Goal: Book appointment/travel/reservation

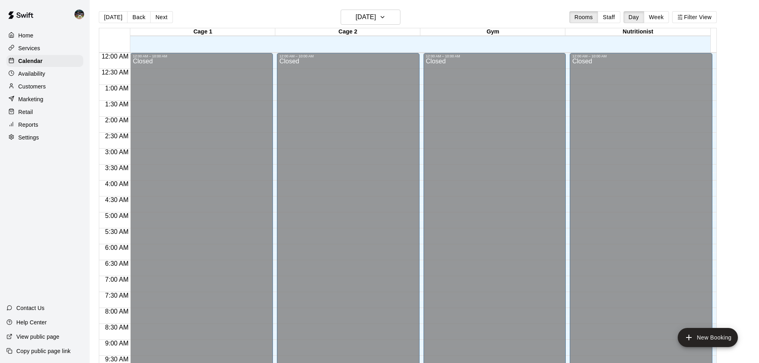
scroll to position [372, 0]
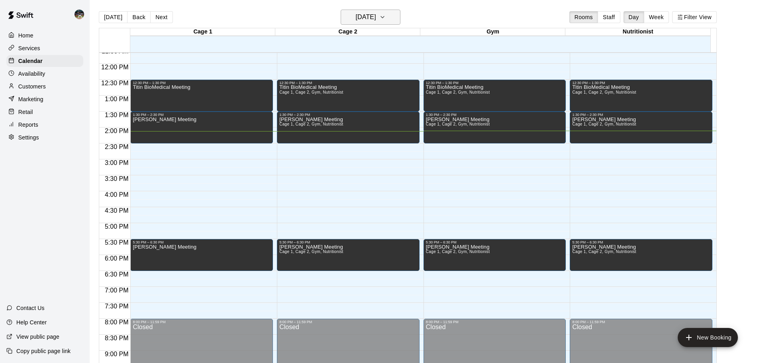
click at [376, 20] on h6 "[DATE]" at bounding box center [366, 17] width 20 height 11
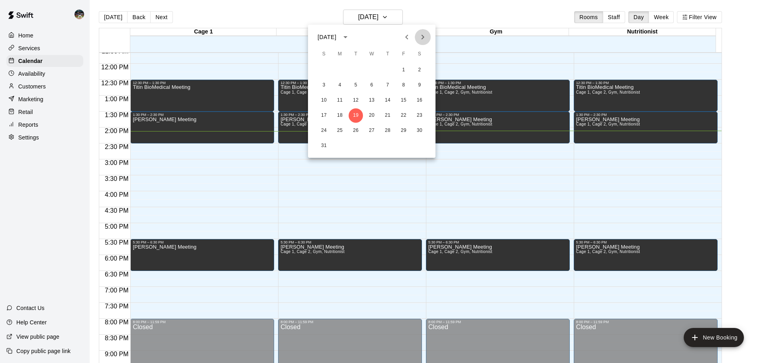
click at [420, 36] on icon "Next month" at bounding box center [423, 37] width 10 height 10
click at [420, 28] on div "[DATE] S M T W T F S 1 2 3 4 5 6 7 8 9 10 11 12 13 14 15 16 17 18 19 20 21 22 2…" at bounding box center [372, 91] width 128 height 133
click at [418, 38] on icon "Next month" at bounding box center [423, 37] width 10 height 10
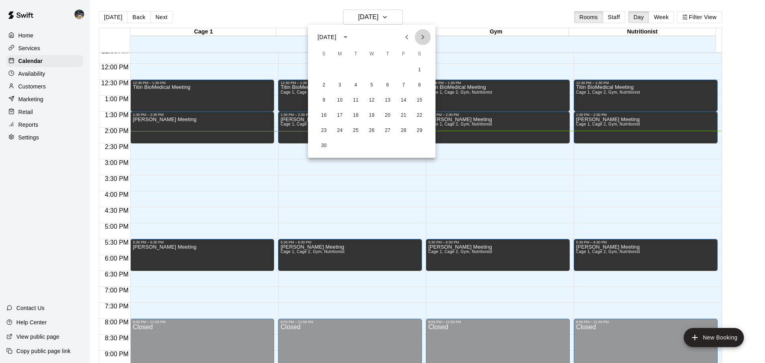
click at [418, 38] on icon "Next month" at bounding box center [423, 37] width 10 height 10
click at [375, 84] on button "7" at bounding box center [372, 85] width 14 height 14
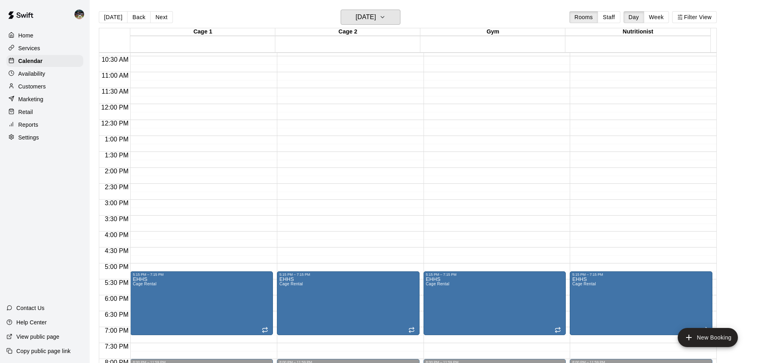
scroll to position [332, 0]
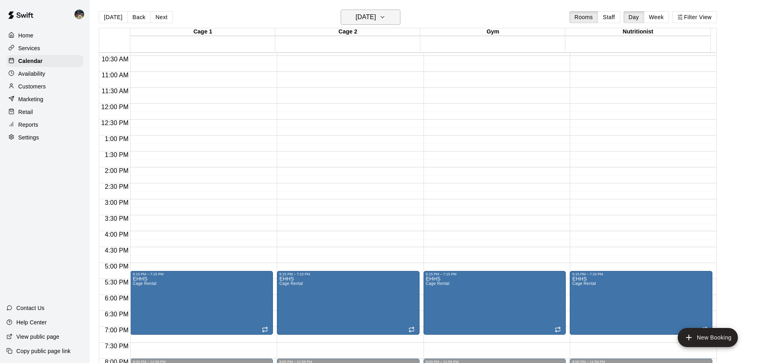
click at [384, 24] on button "[DATE]" at bounding box center [371, 17] width 60 height 15
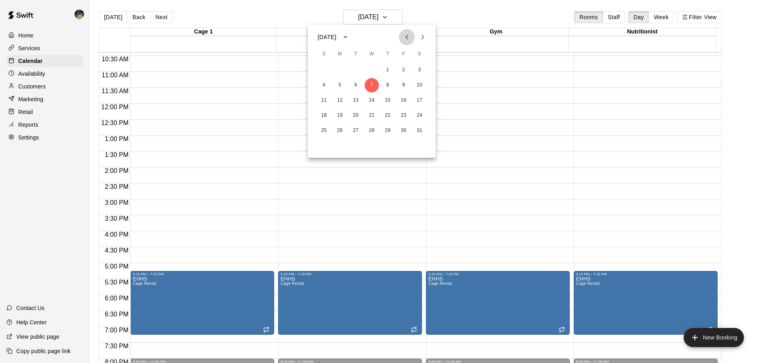
click at [404, 36] on icon "Previous month" at bounding box center [407, 37] width 10 height 10
click at [404, 37] on icon "Previous month" at bounding box center [407, 37] width 10 height 10
click at [424, 41] on icon "Next month" at bounding box center [423, 37] width 10 height 10
click at [370, 71] on button "3" at bounding box center [372, 70] width 14 height 14
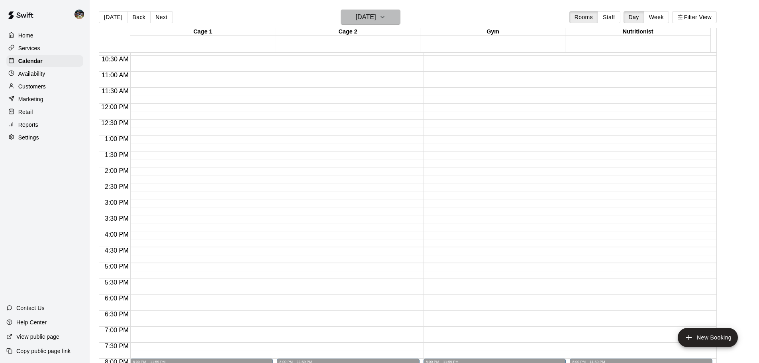
click at [359, 14] on h6 "[DATE]" at bounding box center [366, 17] width 20 height 11
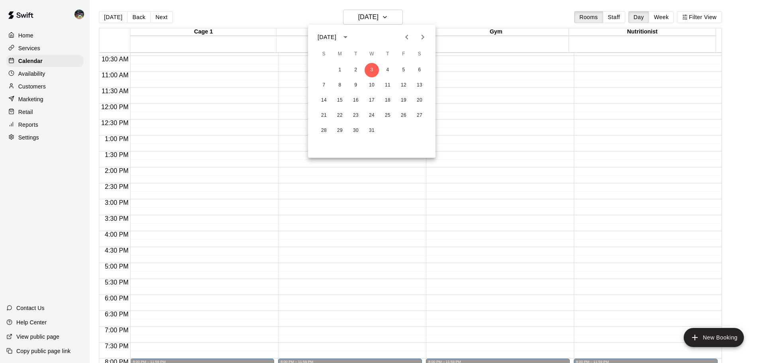
click at [353, 17] on div at bounding box center [382, 181] width 765 height 363
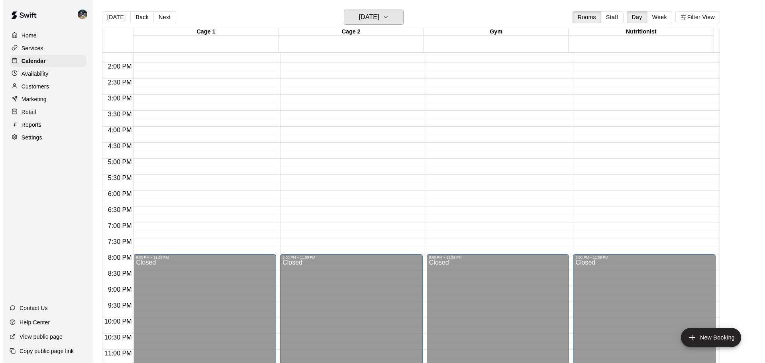
scroll to position [447, 0]
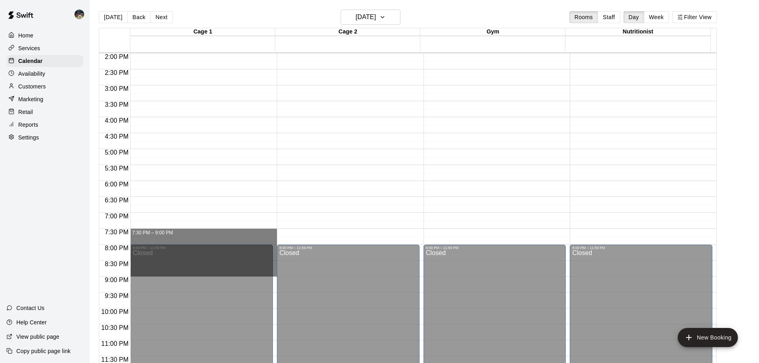
drag, startPoint x: 222, startPoint y: 230, endPoint x: 222, endPoint y: 276, distance: 46.6
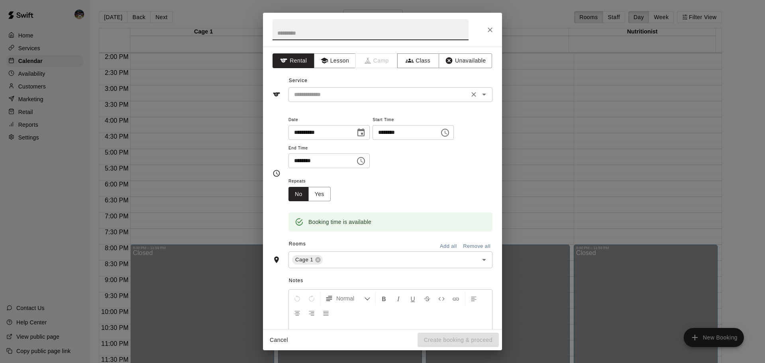
click at [331, 93] on input "text" at bounding box center [379, 95] width 176 height 10
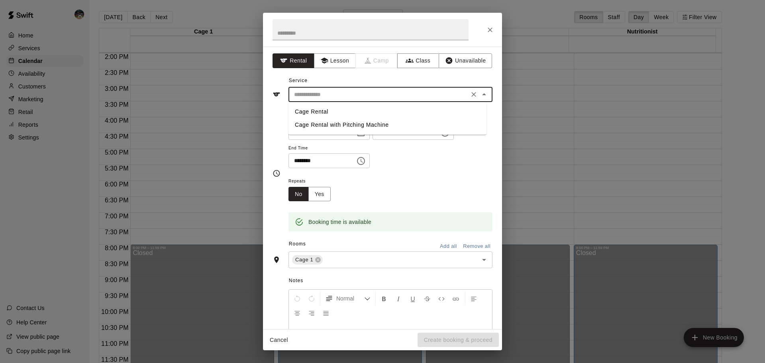
click at [326, 109] on li "Cage Rental" at bounding box center [388, 111] width 198 height 13
type input "**********"
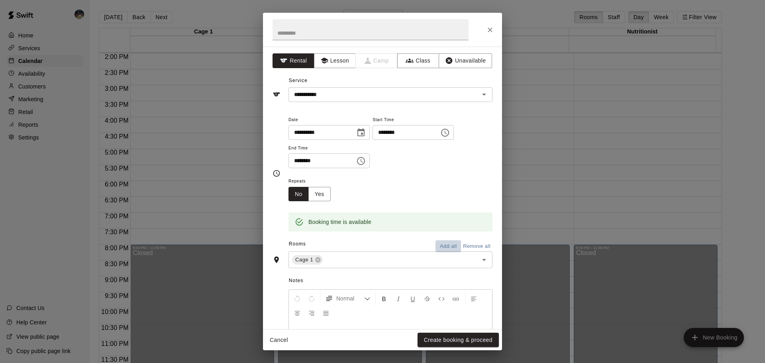
click at [437, 247] on button "Add all" at bounding box center [449, 246] width 26 height 12
click at [493, 27] on icon "Close" at bounding box center [490, 30] width 8 height 8
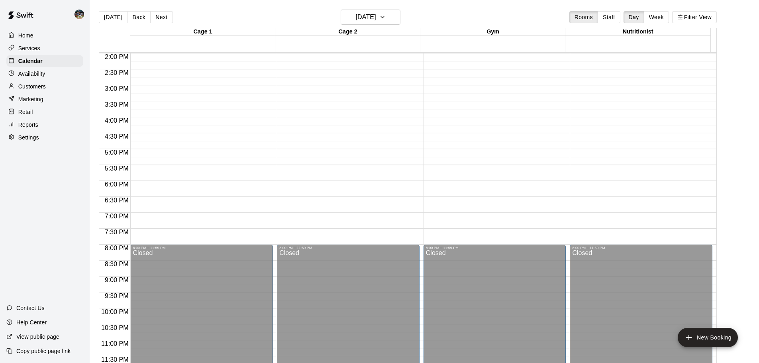
click at [410, 13] on div "[DATE] Back [DATE][DATE] Rooms Staff Day Week Filter View" at bounding box center [408, 19] width 618 height 18
click at [386, 15] on icon "button" at bounding box center [382, 17] width 6 height 10
click at [359, 71] on button "2" at bounding box center [356, 70] width 14 height 14
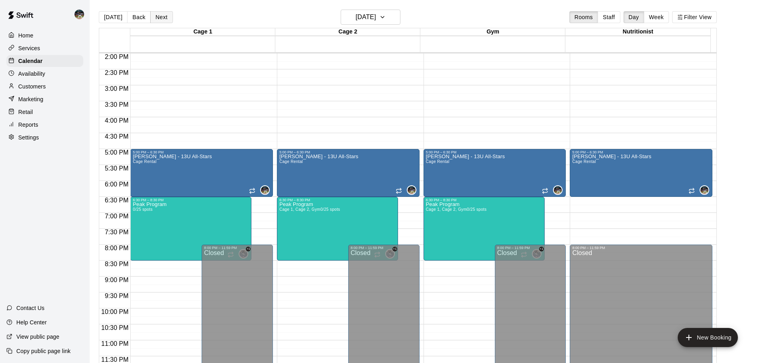
click at [169, 15] on button "Next" at bounding box center [161, 17] width 22 height 12
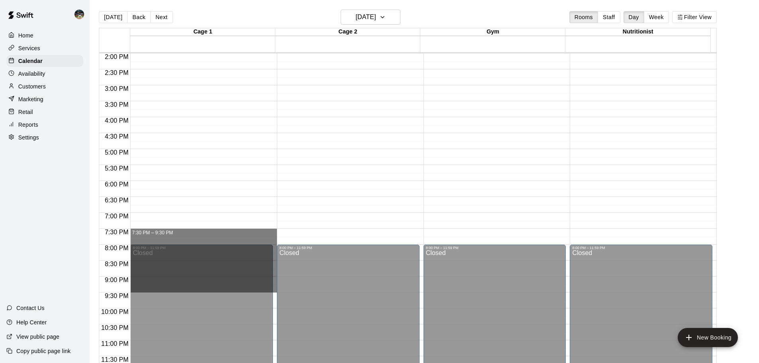
drag, startPoint x: 212, startPoint y: 230, endPoint x: 211, endPoint y: 286, distance: 56.2
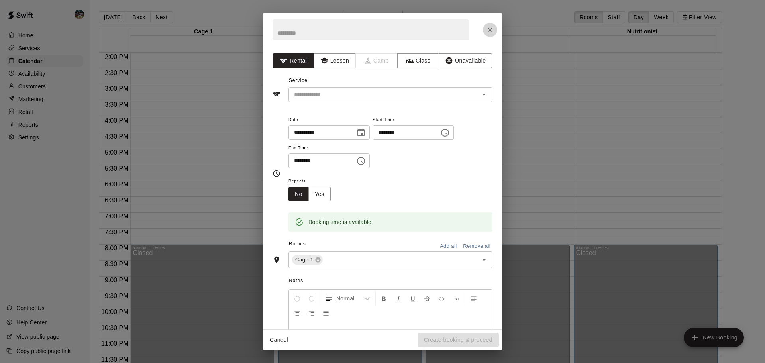
click at [496, 34] on button "Close" at bounding box center [490, 30] width 14 height 14
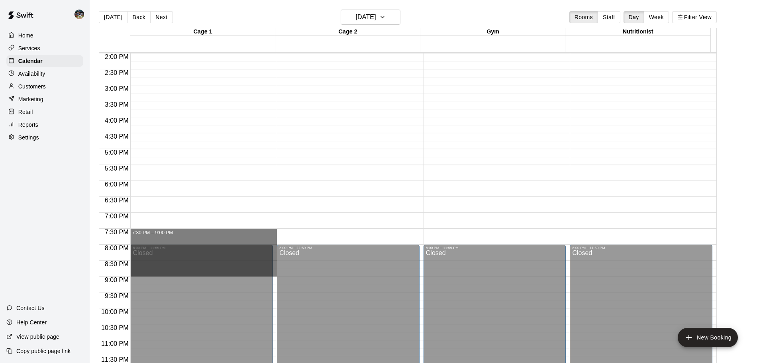
drag, startPoint x: 184, startPoint y: 229, endPoint x: 180, endPoint y: 272, distance: 42.8
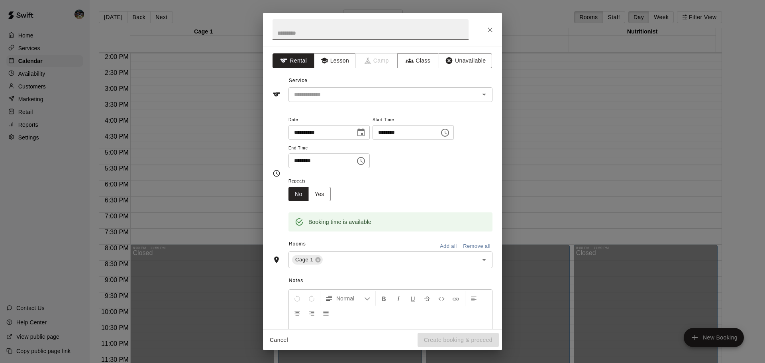
click at [345, 37] on input "text" at bounding box center [371, 29] width 196 height 21
type input "*"
type input "**********"
click at [348, 87] on div "Service ​" at bounding box center [383, 88] width 220 height 27
click at [346, 90] on input "text" at bounding box center [379, 95] width 176 height 10
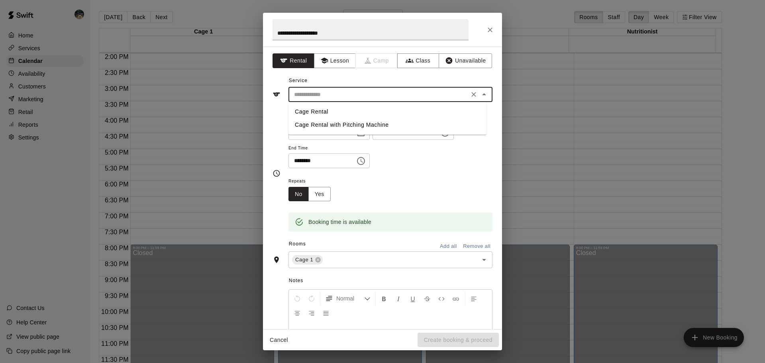
click at [360, 108] on li "Cage Rental" at bounding box center [388, 111] width 198 height 13
type input "**********"
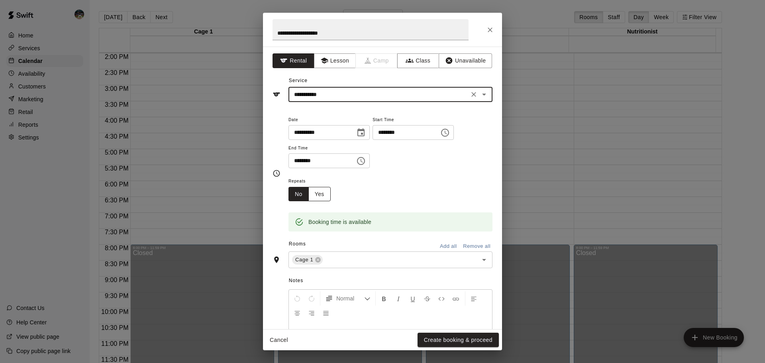
click at [320, 201] on button "Yes" at bounding box center [319, 194] width 22 height 15
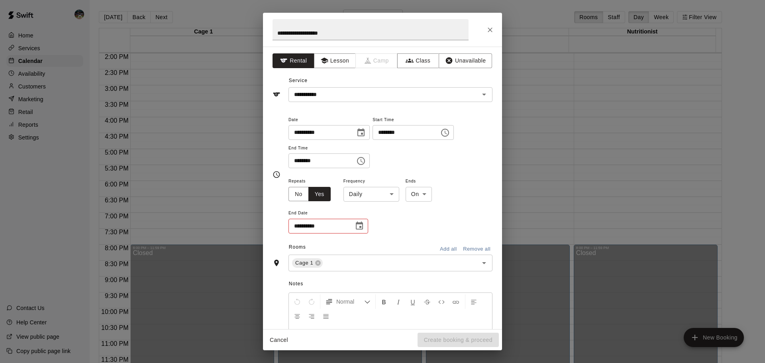
click at [383, 197] on body "**********" at bounding box center [382, 188] width 765 height 376
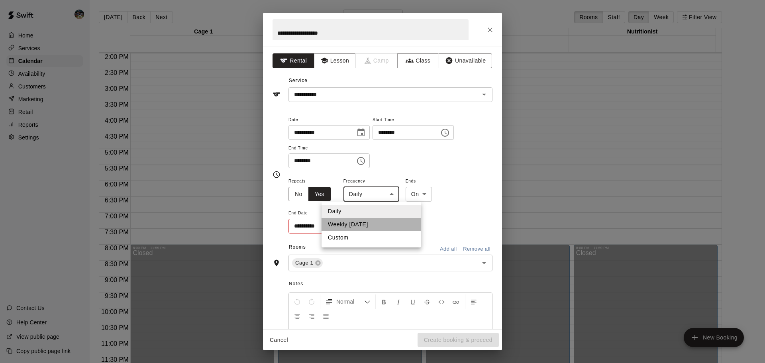
click at [383, 222] on li "Weekly [DATE]" at bounding box center [372, 224] width 100 height 13
type input "******"
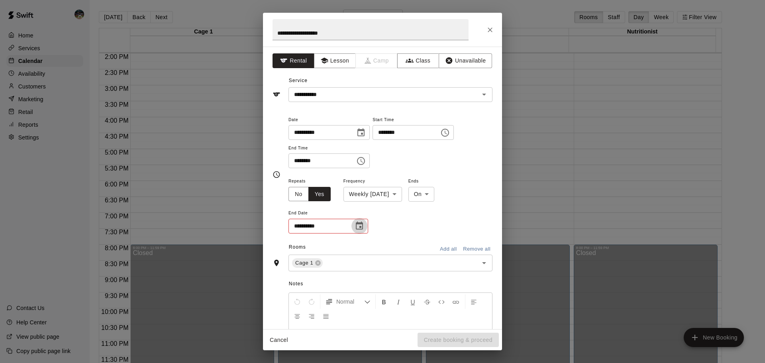
click at [356, 227] on icon "Choose date" at bounding box center [360, 226] width 10 height 10
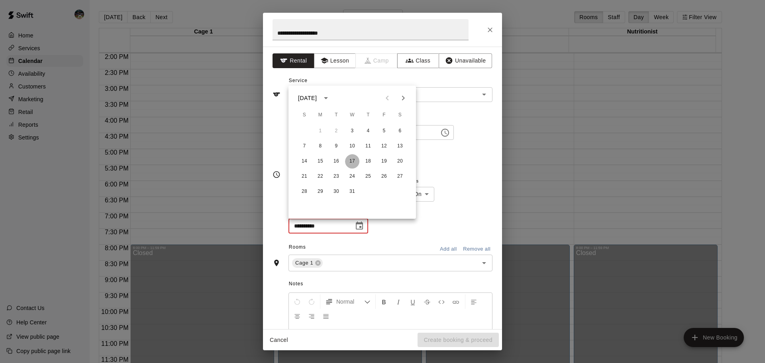
click at [352, 160] on button "17" at bounding box center [352, 161] width 14 height 14
type input "**********"
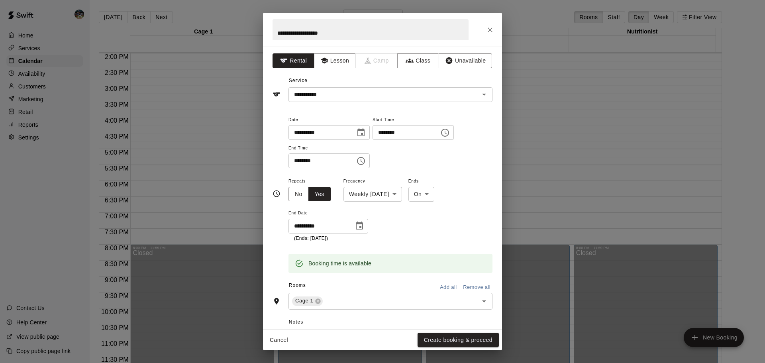
click at [436, 287] on button "Add all" at bounding box center [449, 287] width 26 height 12
click at [420, 300] on icon at bounding box center [420, 301] width 6 height 6
click at [445, 338] on button "Create booking & proceed" at bounding box center [458, 340] width 81 height 15
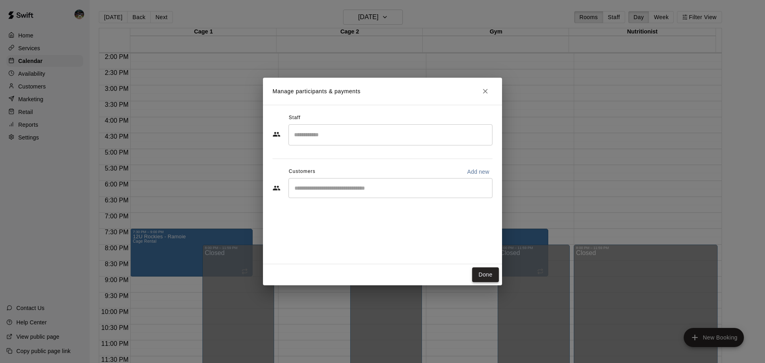
click at [482, 278] on button "Done" at bounding box center [485, 274] width 27 height 15
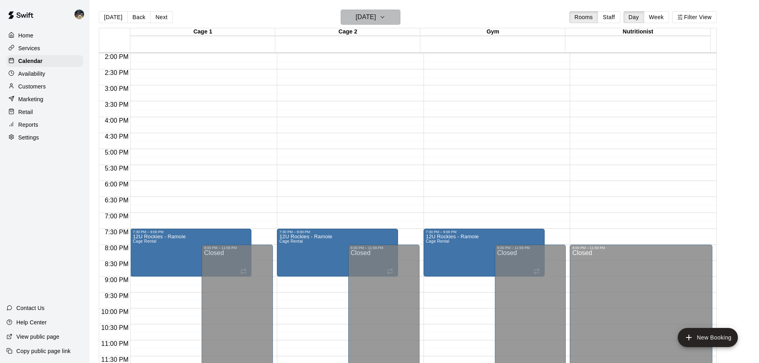
click at [376, 18] on h6 "[DATE]" at bounding box center [366, 17] width 20 height 11
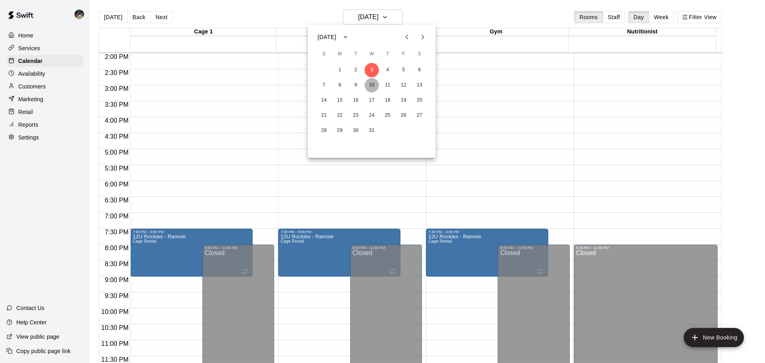
click at [371, 84] on button "10" at bounding box center [372, 85] width 14 height 14
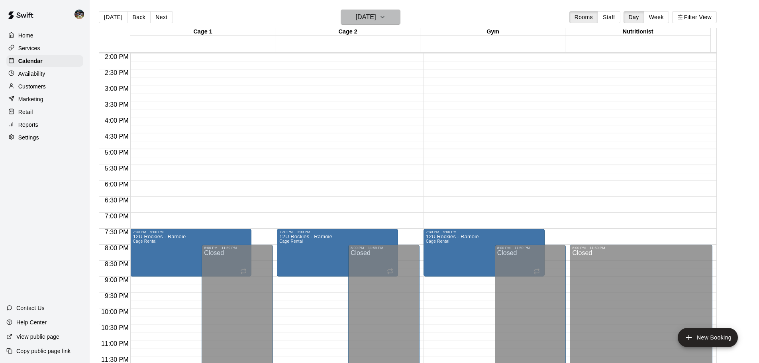
click at [376, 16] on h6 "[DATE]" at bounding box center [366, 17] width 20 height 11
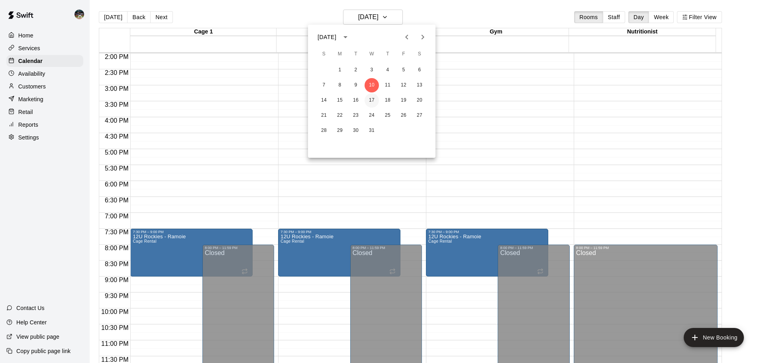
click at [370, 99] on button "17" at bounding box center [372, 100] width 14 height 14
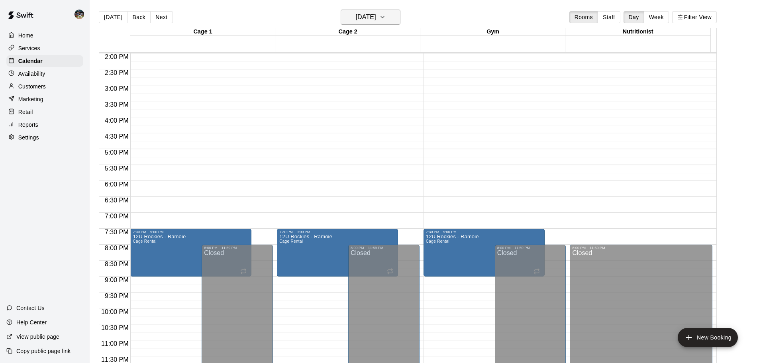
click at [376, 13] on h6 "[DATE]" at bounding box center [366, 17] width 20 height 11
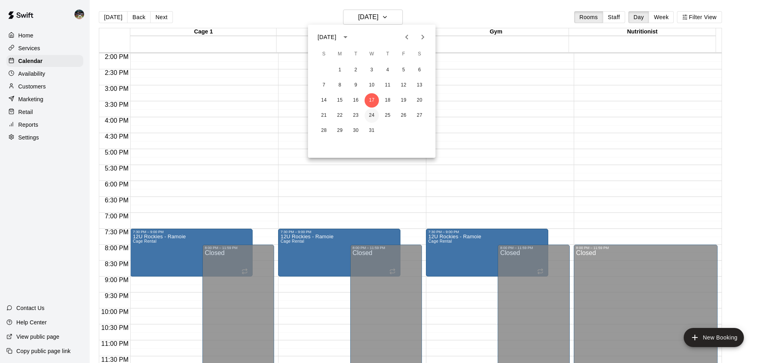
click at [370, 114] on button "24" at bounding box center [372, 115] width 14 height 14
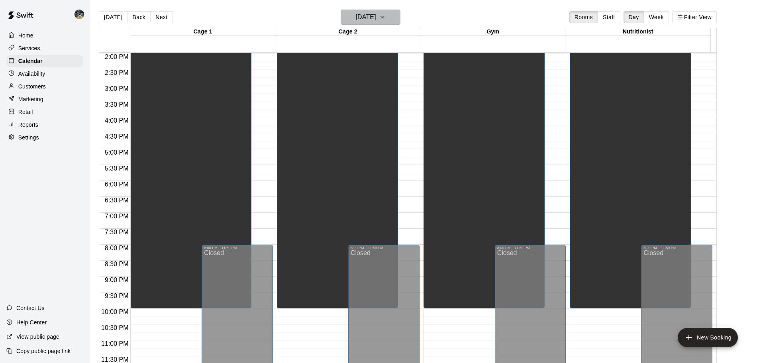
click at [376, 18] on h6 "[DATE]" at bounding box center [366, 17] width 20 height 11
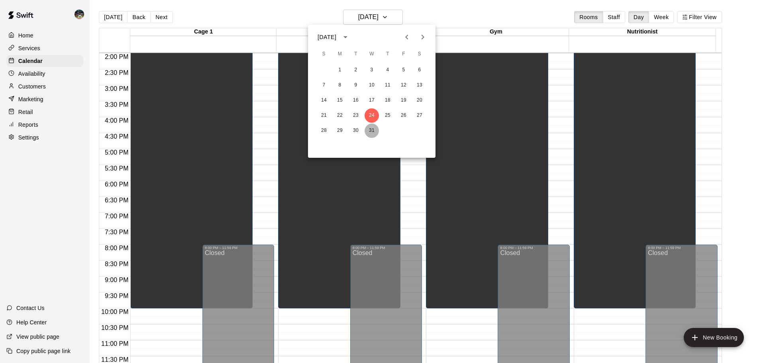
click at [373, 128] on button "31" at bounding box center [372, 131] width 14 height 14
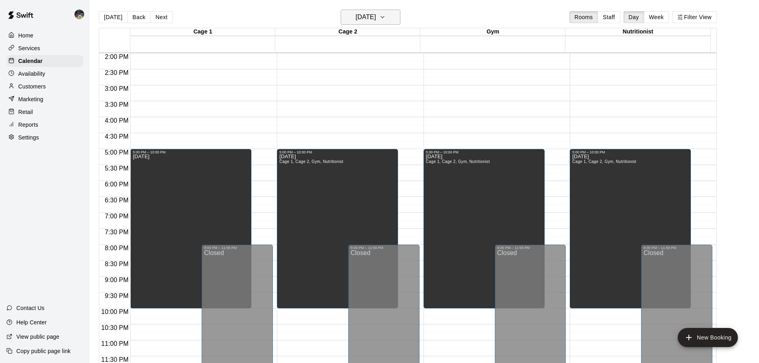
click at [364, 14] on h6 "[DATE]" at bounding box center [366, 17] width 20 height 11
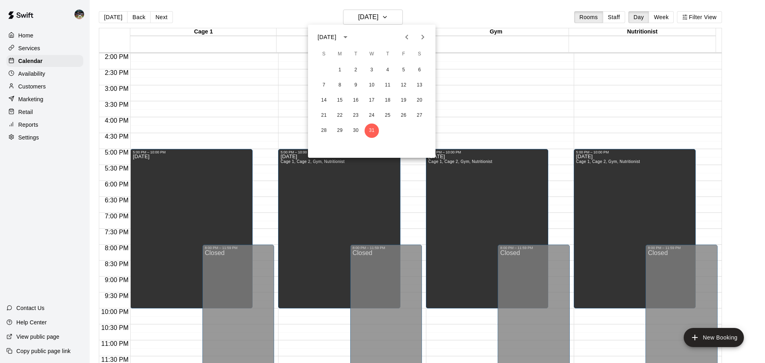
click at [420, 37] on icon "Next month" at bounding box center [423, 37] width 10 height 10
click at [371, 84] on button "7" at bounding box center [372, 85] width 14 height 14
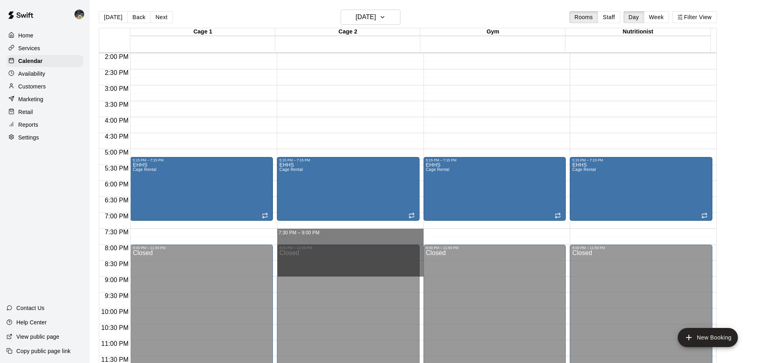
drag, startPoint x: 305, startPoint y: 231, endPoint x: 306, endPoint y: 269, distance: 37.9
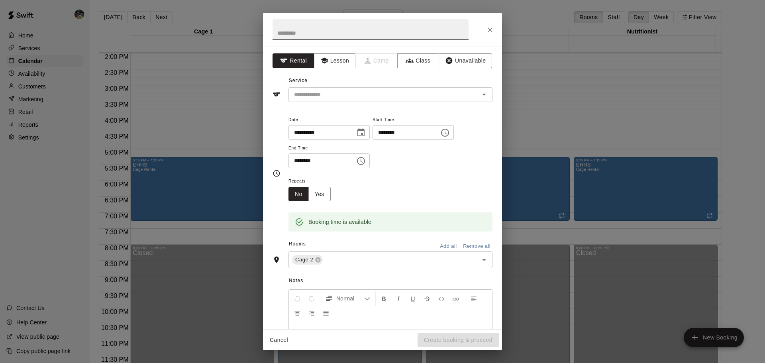
click at [371, 33] on input "text" at bounding box center [371, 29] width 196 height 21
type input "**********"
click at [369, 91] on input "text" at bounding box center [379, 95] width 176 height 10
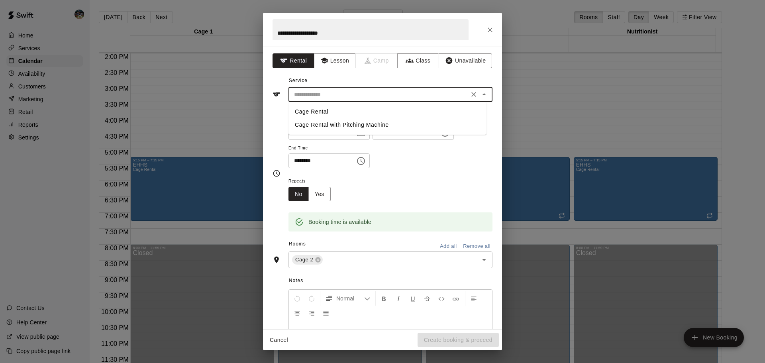
click at [366, 107] on li "Cage Rental" at bounding box center [388, 111] width 198 height 13
type input "**********"
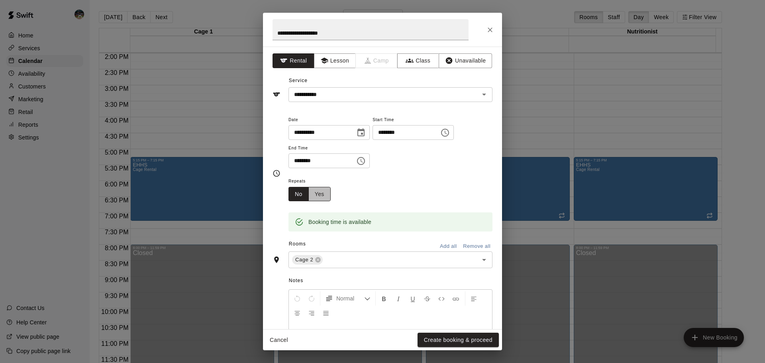
click at [311, 196] on button "Yes" at bounding box center [319, 194] width 22 height 15
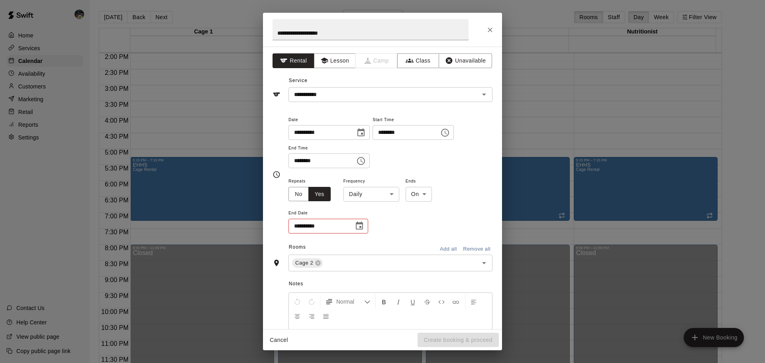
click at [375, 200] on body "Home Services Calendar Availability Customers Marketing Retail Reports Settings…" at bounding box center [382, 188] width 765 height 376
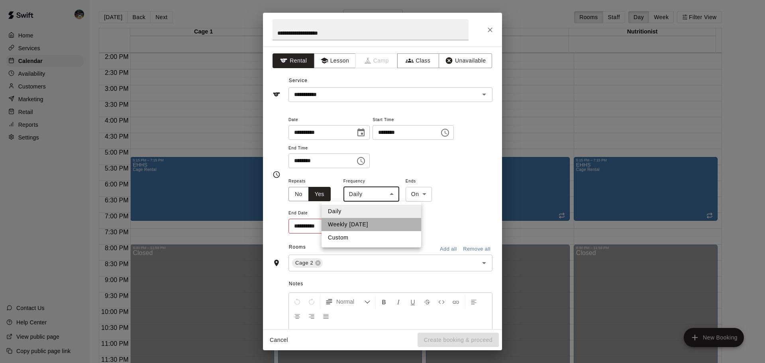
click at [357, 220] on li "Weekly [DATE]" at bounding box center [372, 224] width 100 height 13
type input "******"
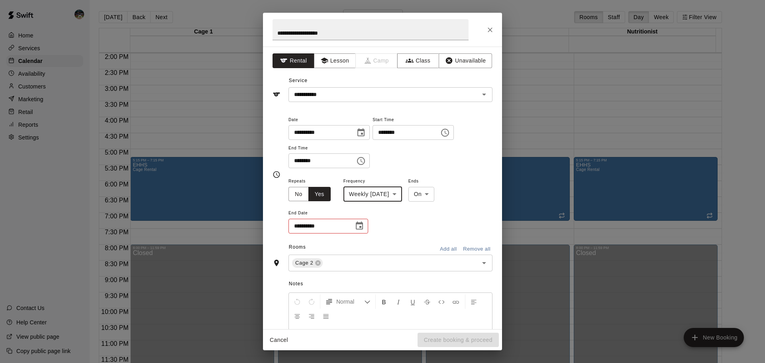
click at [362, 230] on icon "Choose date" at bounding box center [359, 226] width 7 height 8
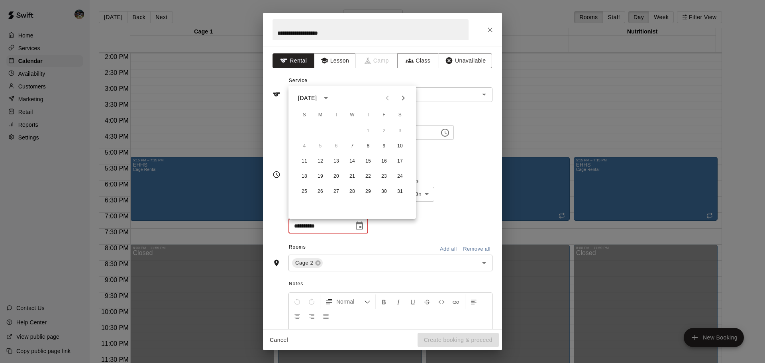
click at [405, 97] on icon "Next month" at bounding box center [404, 98] width 10 height 10
click at [352, 174] on button "25" at bounding box center [352, 176] width 14 height 14
type input "**********"
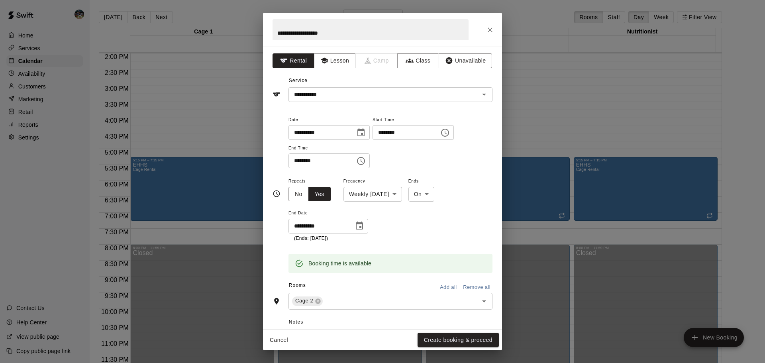
click at [442, 285] on button "Add all" at bounding box center [449, 287] width 26 height 12
click at [423, 302] on icon at bounding box center [420, 300] width 5 height 5
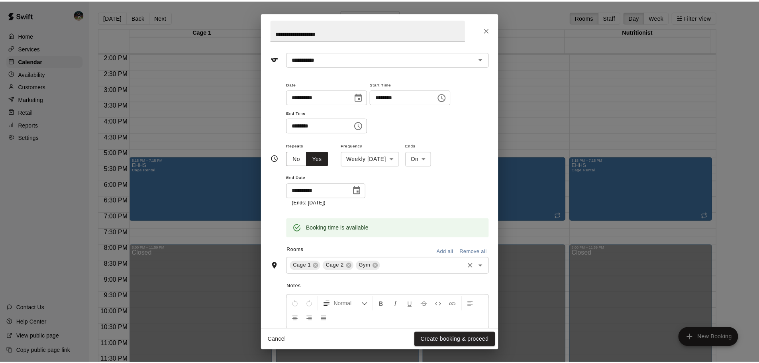
scroll to position [0, 0]
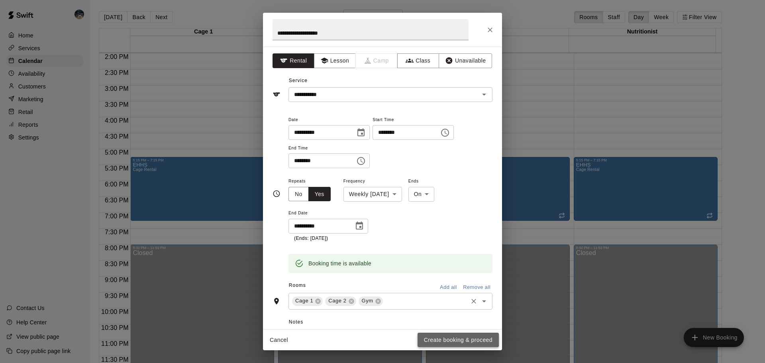
click at [456, 343] on button "Create booking & proceed" at bounding box center [458, 340] width 81 height 15
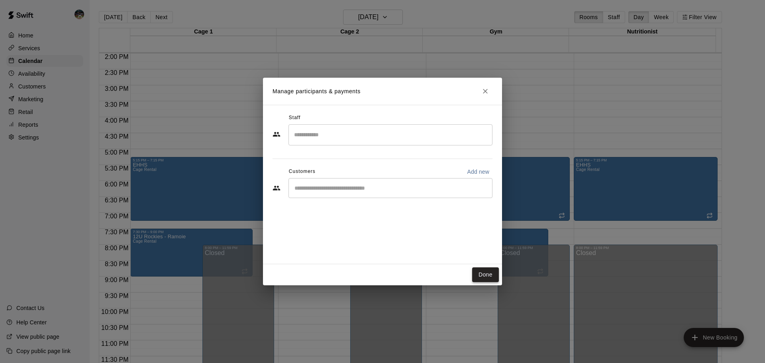
click at [491, 276] on button "Done" at bounding box center [485, 274] width 27 height 15
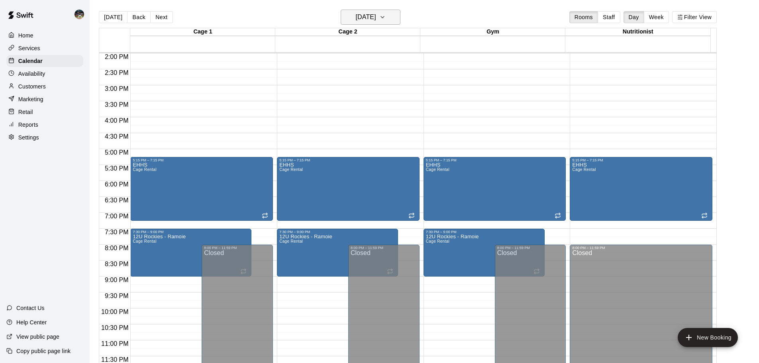
click at [359, 14] on h6 "[DATE]" at bounding box center [366, 17] width 20 height 11
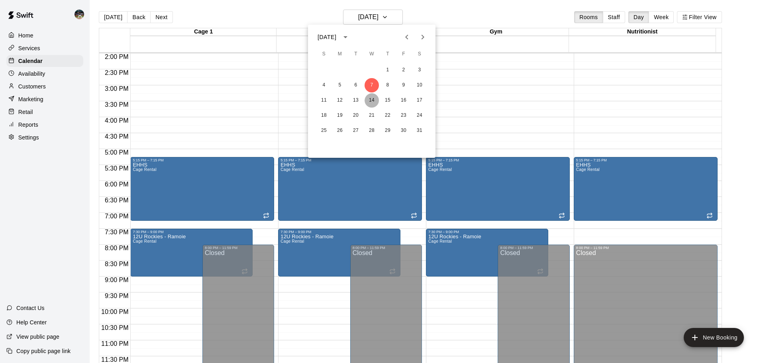
click at [374, 100] on button "14" at bounding box center [372, 100] width 14 height 14
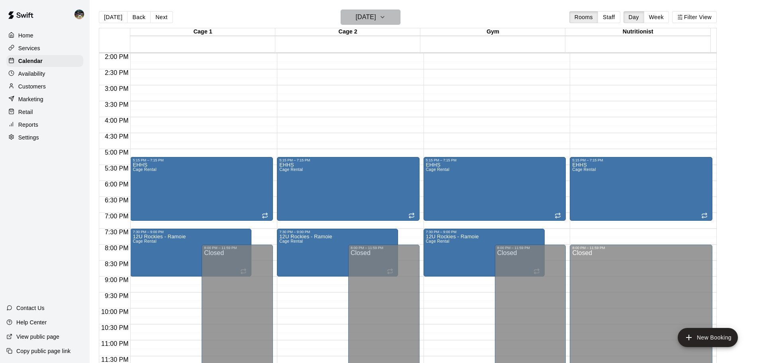
click at [376, 19] on h6 "[DATE]" at bounding box center [366, 17] width 20 height 11
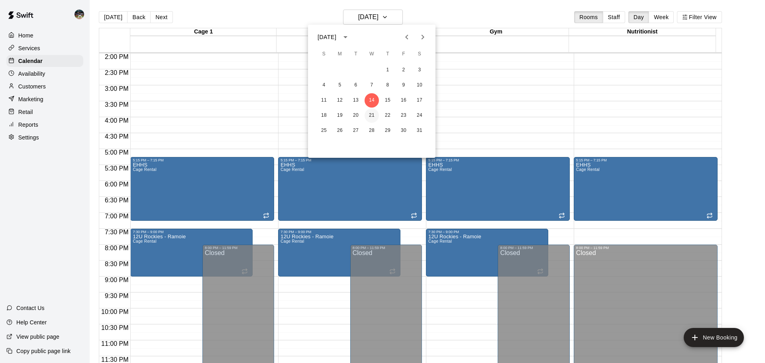
click at [370, 116] on button "21" at bounding box center [372, 115] width 14 height 14
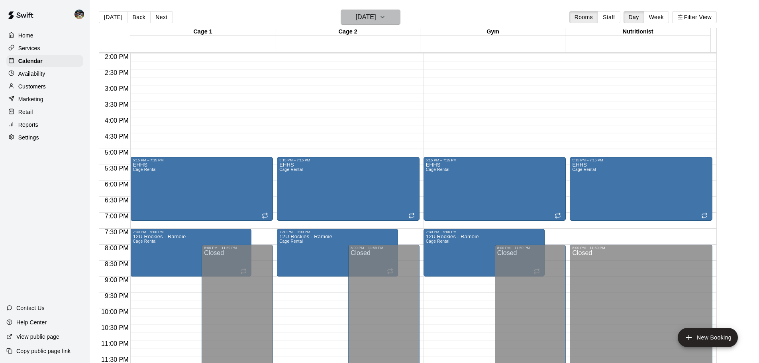
click at [371, 20] on h6 "[DATE]" at bounding box center [366, 17] width 20 height 11
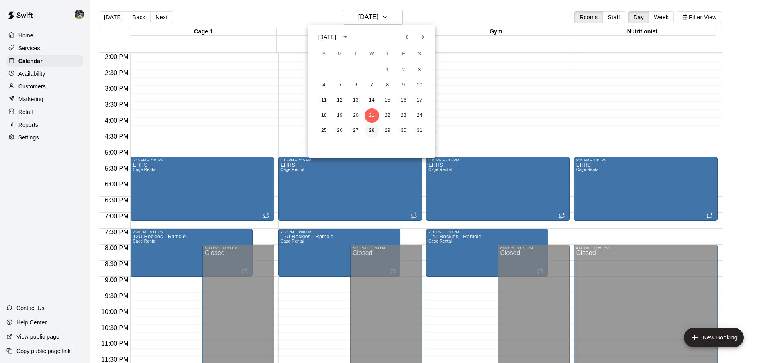
click at [374, 132] on button "28" at bounding box center [372, 131] width 14 height 14
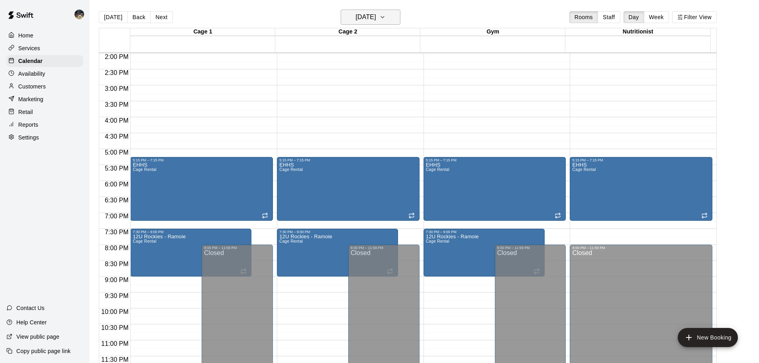
click at [370, 19] on h6 "[DATE]" at bounding box center [366, 17] width 20 height 11
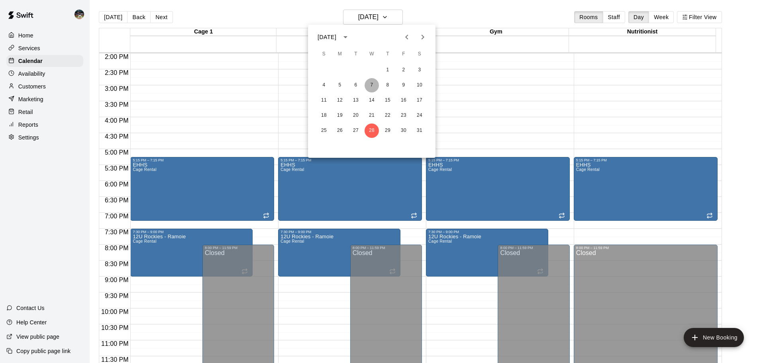
click at [373, 87] on button "7" at bounding box center [372, 85] width 14 height 14
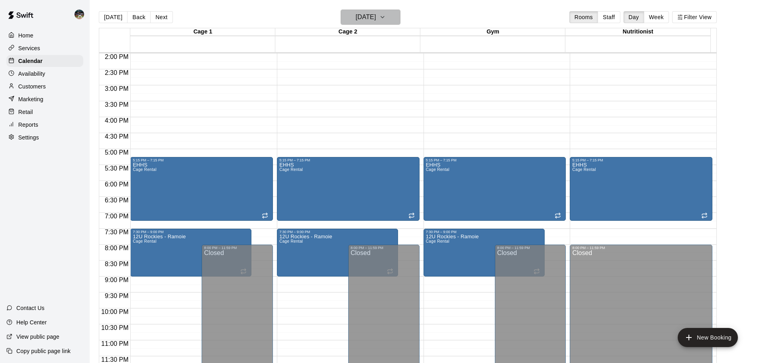
click at [376, 14] on h6 "[DATE]" at bounding box center [366, 17] width 20 height 11
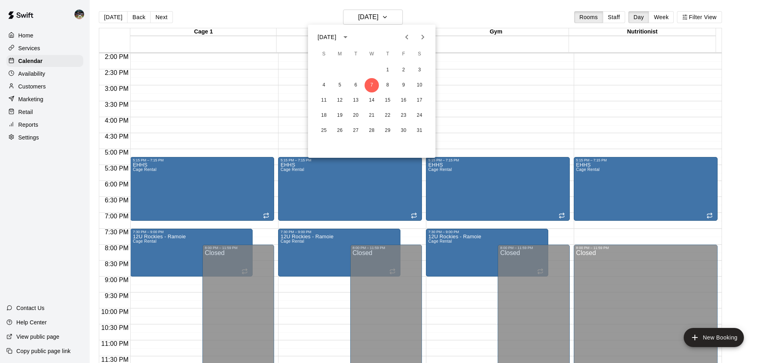
click at [405, 38] on icon "Previous month" at bounding box center [407, 37] width 10 height 10
click at [408, 36] on icon "Previous month" at bounding box center [407, 37] width 10 height 10
click at [408, 37] on icon "Previous month" at bounding box center [407, 37] width 10 height 10
click at [253, 22] on div at bounding box center [382, 181] width 765 height 363
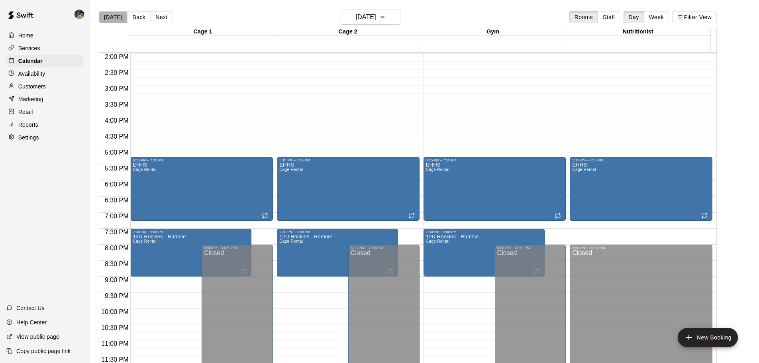
click at [112, 18] on button "[DATE]" at bounding box center [113, 17] width 29 height 12
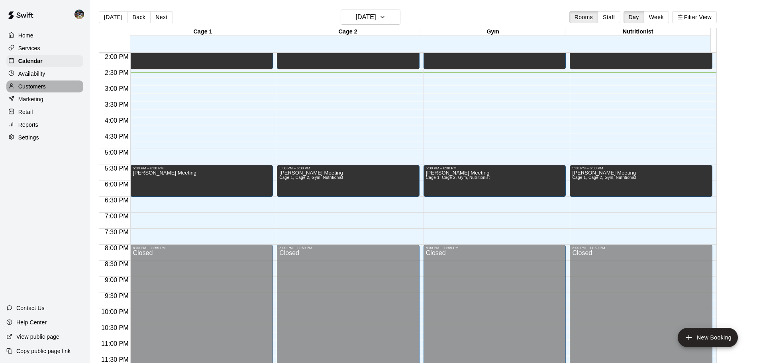
click at [47, 84] on div "Customers" at bounding box center [44, 87] width 77 height 12
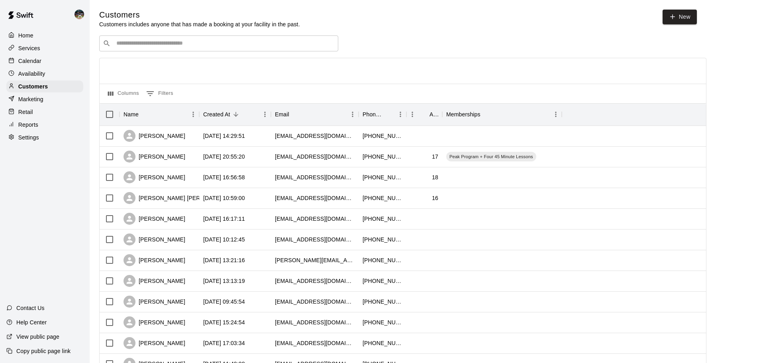
click at [203, 38] on div "​ ​" at bounding box center [218, 43] width 239 height 16
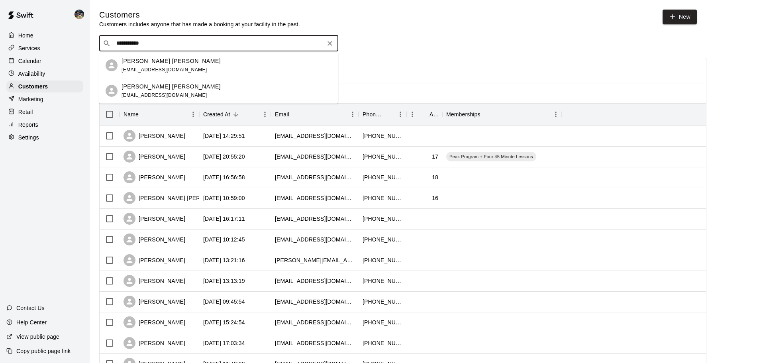
type input "**********"
click at [184, 68] on div "[PERSON_NAME] [PERSON_NAME] [EMAIL_ADDRESS][DOMAIN_NAME]" at bounding box center [227, 65] width 210 height 17
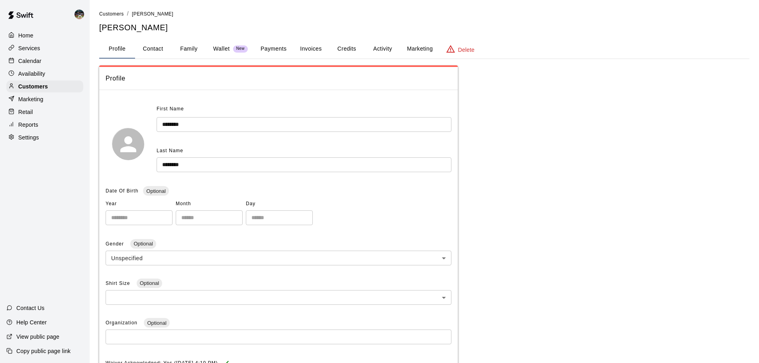
click at [195, 60] on div "**********" at bounding box center [424, 262] width 650 height 505
click at [195, 53] on button "Family" at bounding box center [189, 48] width 36 height 19
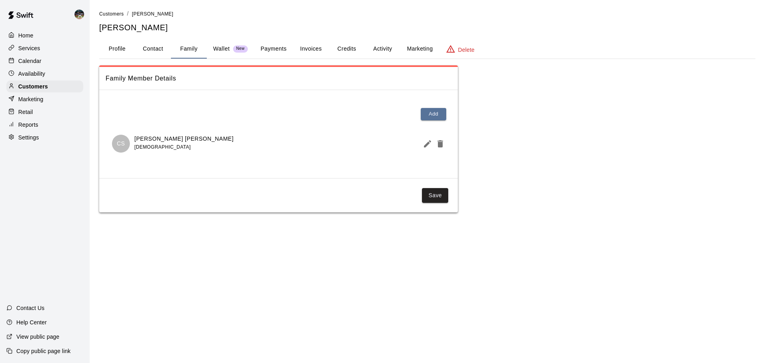
click at [163, 50] on button "Contact" at bounding box center [153, 48] width 36 height 19
select select "**"
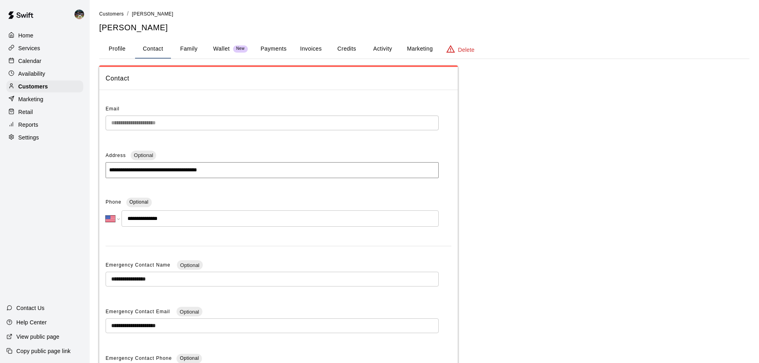
click at [126, 53] on button "Profile" at bounding box center [117, 48] width 36 height 19
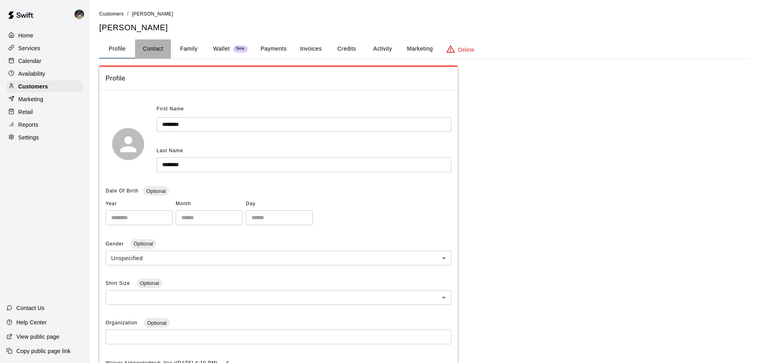
click at [156, 53] on button "Contact" at bounding box center [153, 48] width 36 height 19
select select "**"
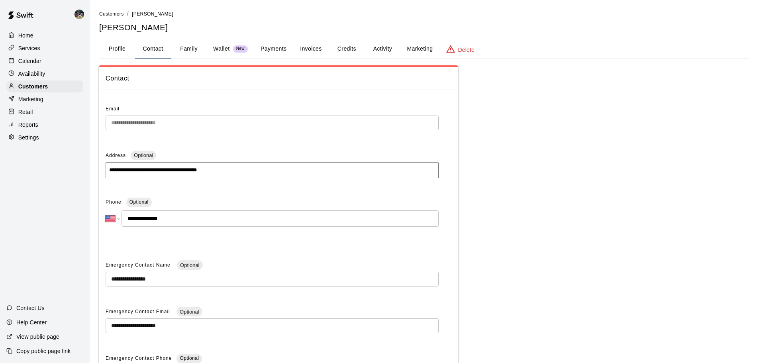
click at [56, 135] on div "**********" at bounding box center [379, 227] width 759 height 455
click at [151, 84] on div "Contact" at bounding box center [278, 78] width 359 height 23
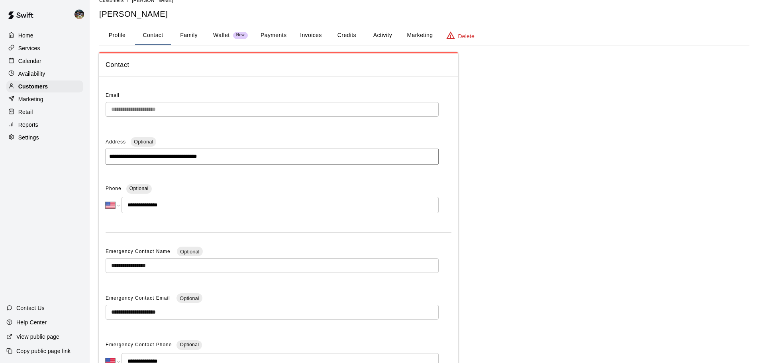
scroll to position [13, 0]
click at [34, 60] on p "Calendar" at bounding box center [29, 61] width 23 height 8
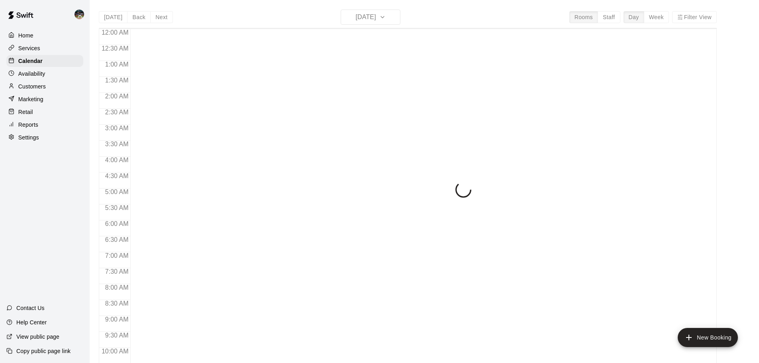
scroll to position [422, 0]
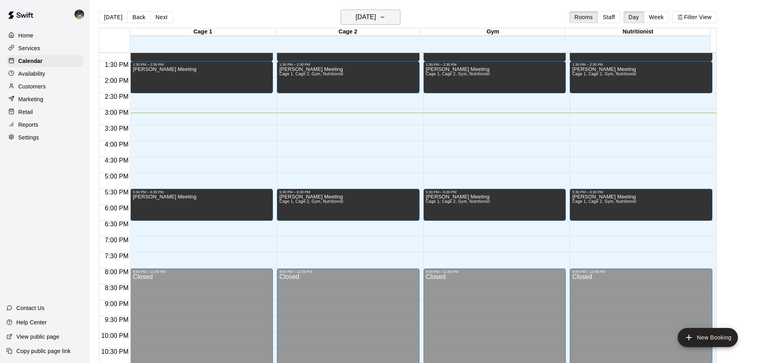
click at [391, 18] on button "[DATE]" at bounding box center [371, 17] width 60 height 15
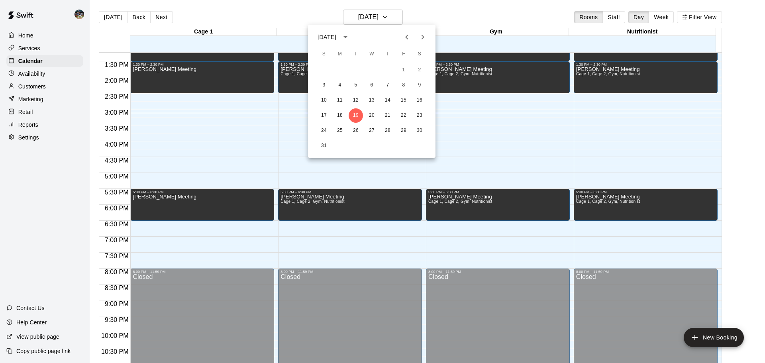
click at [428, 39] on button "Next month" at bounding box center [423, 37] width 16 height 16
click at [324, 86] on button "2" at bounding box center [324, 85] width 14 height 14
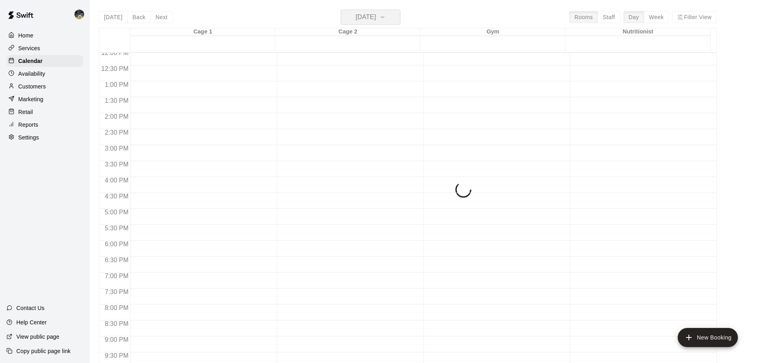
scroll to position [263, 0]
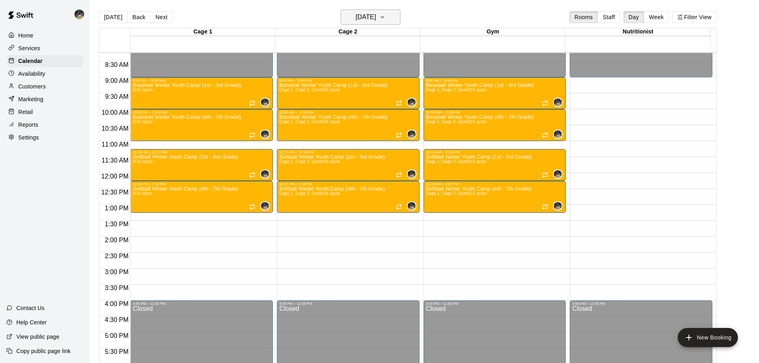
click at [376, 17] on h6 "[DATE]" at bounding box center [366, 17] width 20 height 11
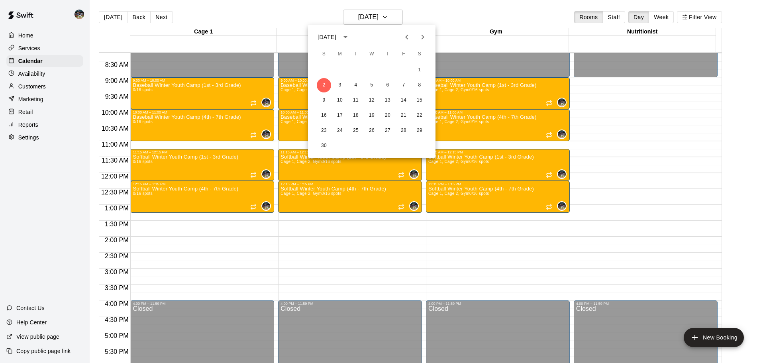
click at [670, 18] on div at bounding box center [382, 181] width 765 height 363
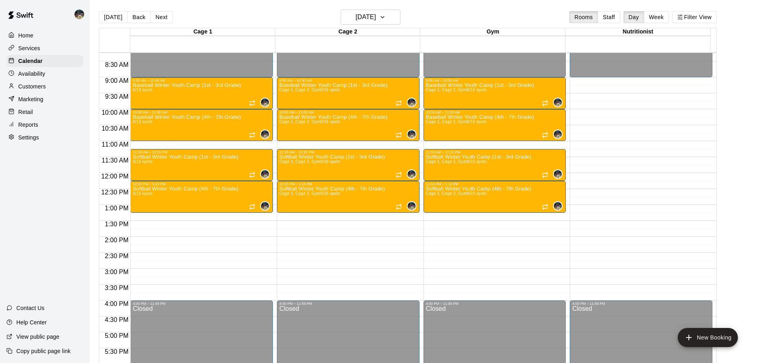
click at [663, 18] on div "[DATE] S M T W T F S 1 2 3 4 5 6 7 8 9 10 11 12 13 14 15 16 17 18 19 20 21 22 2…" at bounding box center [379, 181] width 759 height 363
click at [661, 19] on button "Week" at bounding box center [656, 17] width 25 height 12
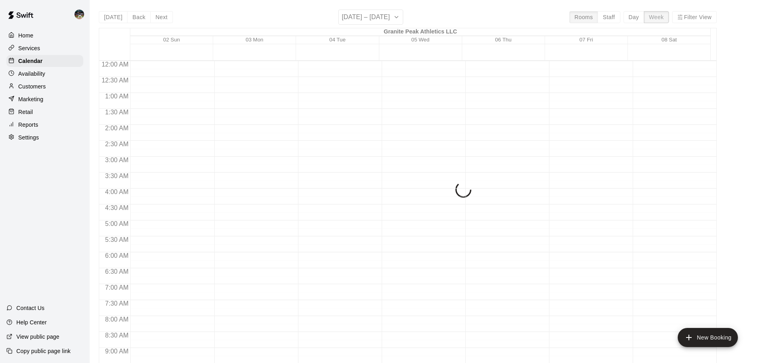
scroll to position [487, 0]
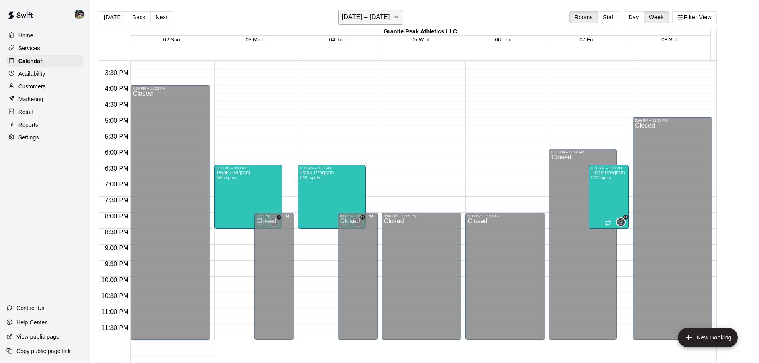
click at [394, 14] on button "[DATE] – [DATE]" at bounding box center [370, 17] width 65 height 15
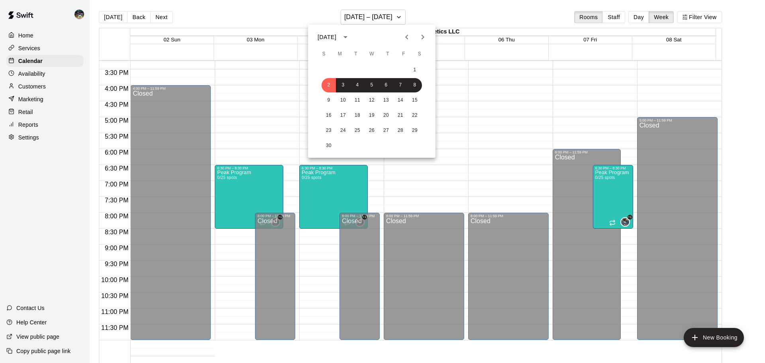
click at [424, 39] on icon "Next month" at bounding box center [423, 37] width 10 height 10
click at [331, 85] on button "4" at bounding box center [329, 85] width 14 height 14
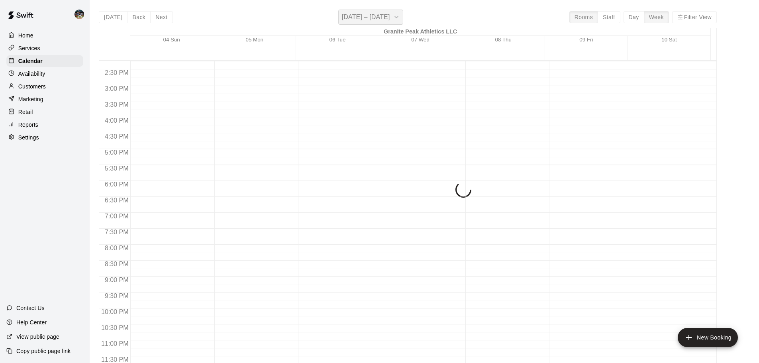
scroll to position [455, 0]
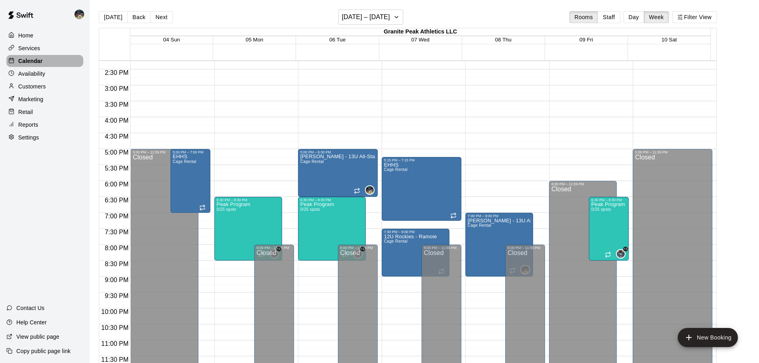
click at [64, 61] on div "Calendar" at bounding box center [44, 61] width 77 height 12
click at [105, 12] on button "[DATE]" at bounding box center [113, 17] width 29 height 12
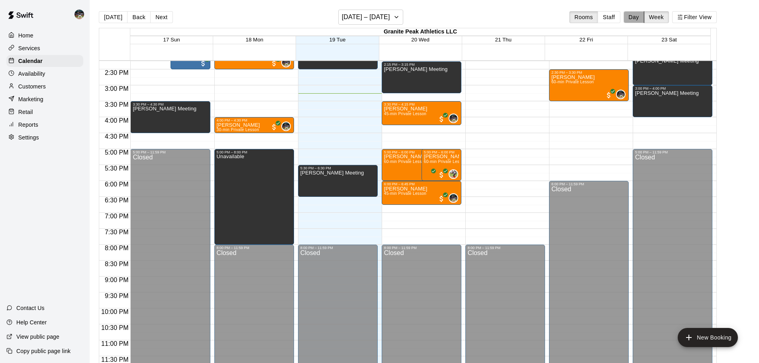
click at [630, 17] on button "Day" at bounding box center [634, 17] width 21 height 12
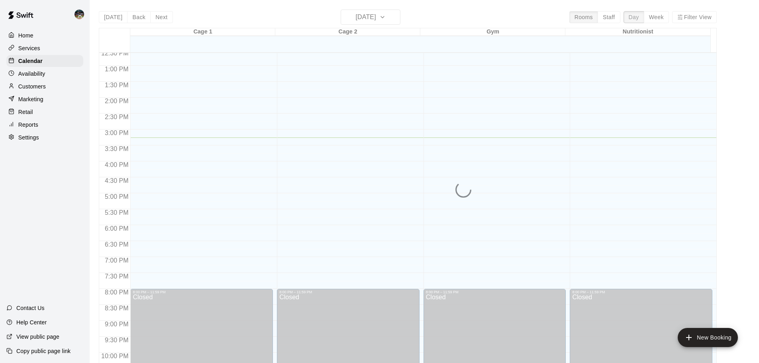
scroll to position [327, 0]
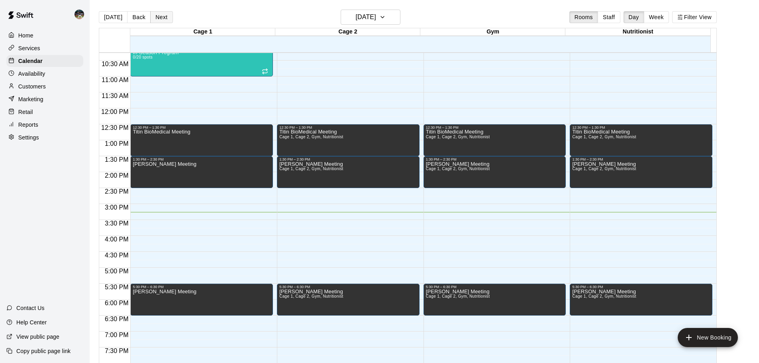
click at [161, 14] on button "Next" at bounding box center [161, 17] width 22 height 12
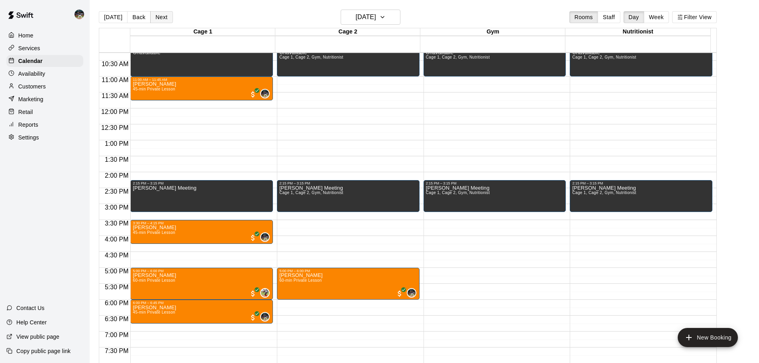
click at [161, 18] on button "Next" at bounding box center [161, 17] width 22 height 12
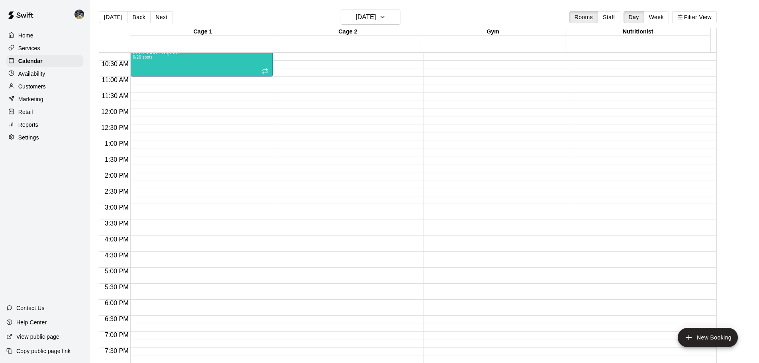
click at [137, 20] on button "Back" at bounding box center [139, 17] width 24 height 12
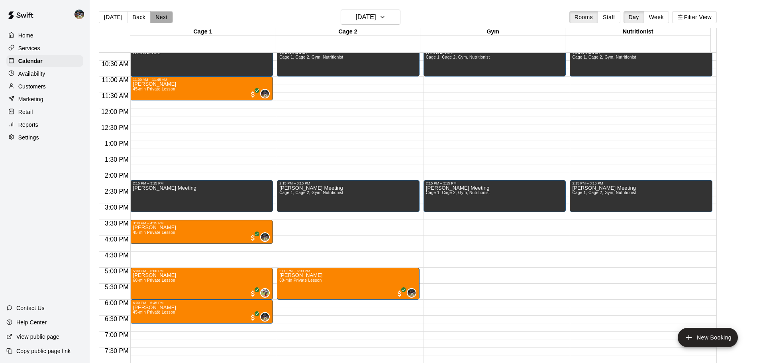
click at [158, 18] on button "Next" at bounding box center [161, 17] width 22 height 12
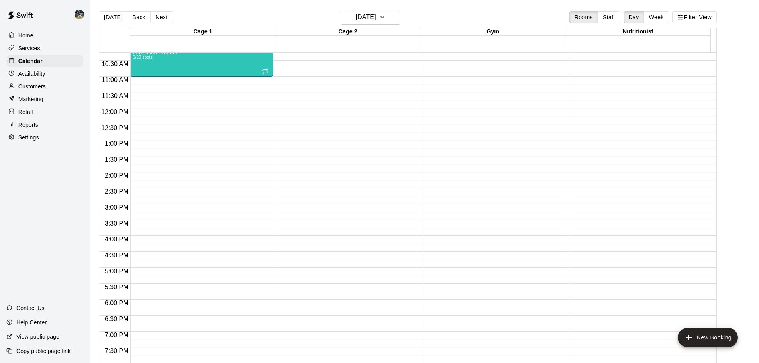
click at [40, 90] on p "Customers" at bounding box center [31, 86] width 27 height 8
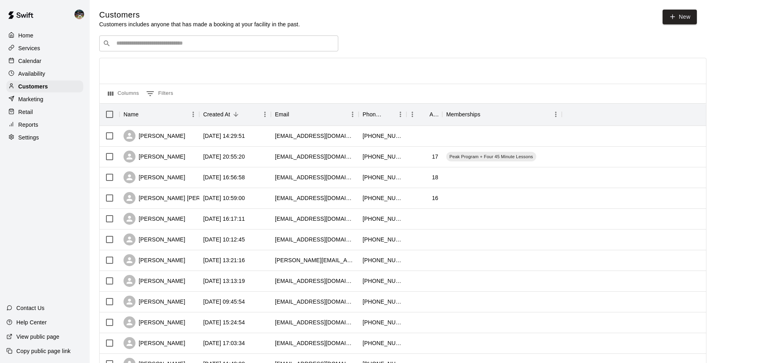
click at [198, 36] on div "​ ​" at bounding box center [218, 43] width 239 height 16
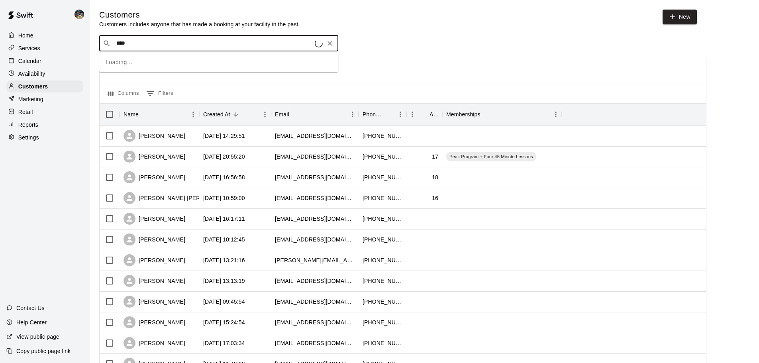
type input "*****"
drag, startPoint x: 136, startPoint y: 47, endPoint x: 86, endPoint y: 45, distance: 49.1
click at [86, 45] on div "Home Services Calendar Availability Customers Marketing Retail Reports Settings…" at bounding box center [379, 344] width 759 height 688
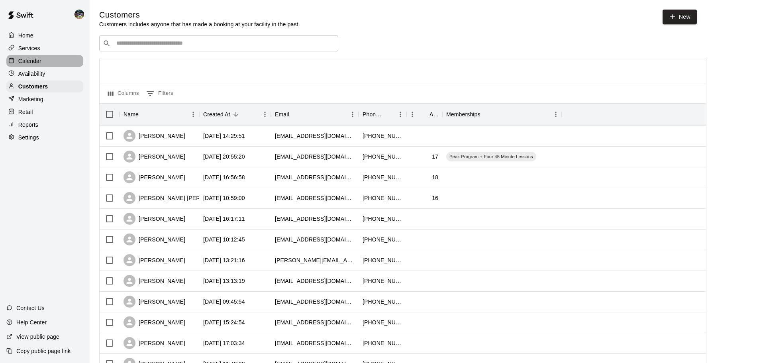
click at [44, 62] on div "Calendar" at bounding box center [44, 61] width 77 height 12
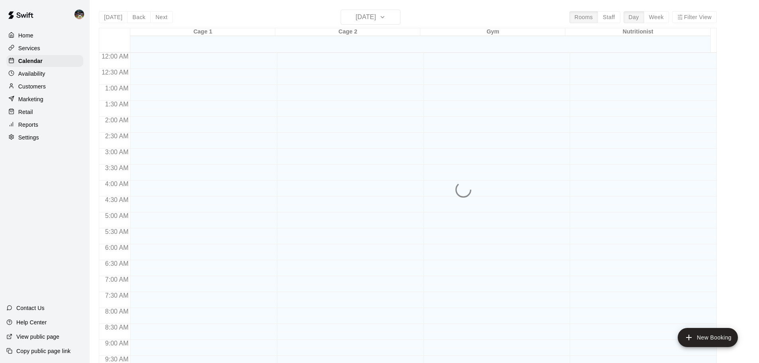
scroll to position [422, 0]
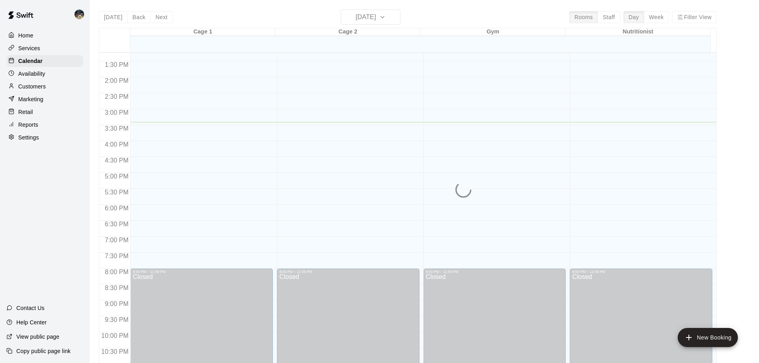
click at [388, 21] on div "[DATE] Back [DATE][DATE] Rooms Staff Day Week Filter View Cage 1 19 Tue Cage 2 …" at bounding box center [408, 191] width 618 height 363
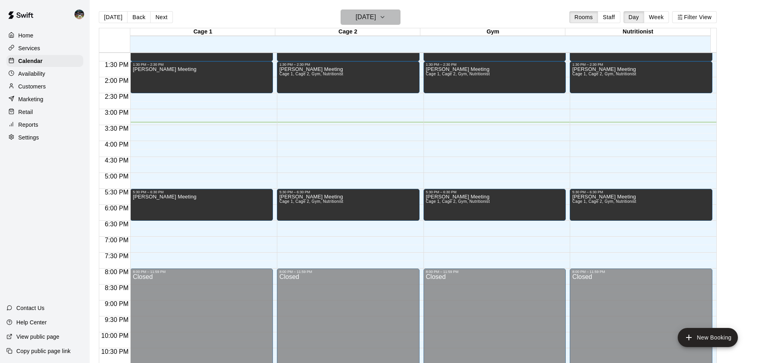
click at [376, 18] on h6 "[DATE]" at bounding box center [366, 17] width 20 height 11
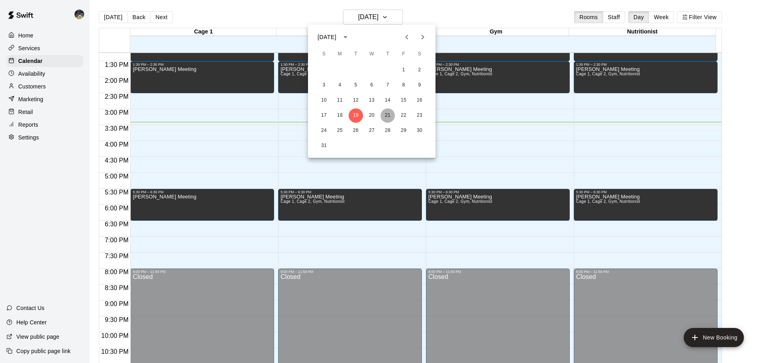
click at [386, 115] on button "21" at bounding box center [388, 115] width 14 height 14
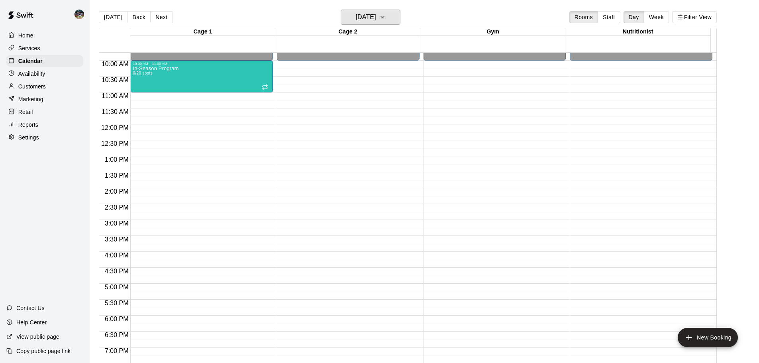
scroll to position [263, 0]
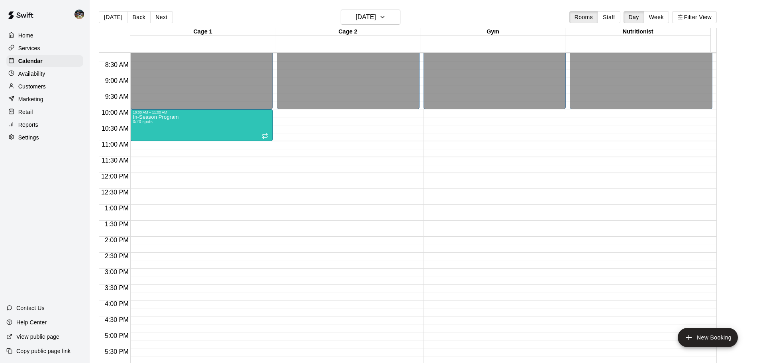
click at [117, 18] on button "[DATE]" at bounding box center [113, 17] width 29 height 12
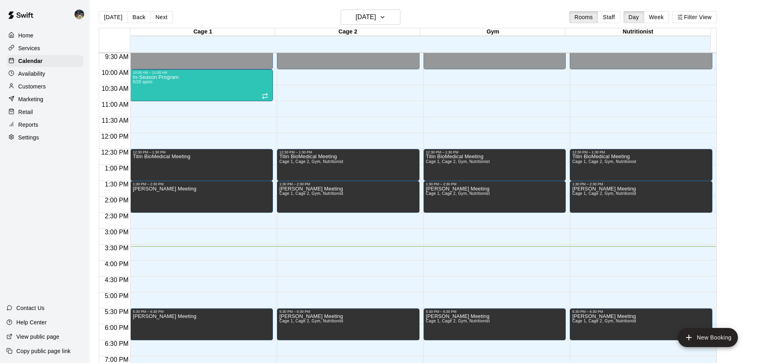
scroll to position [342, 0]
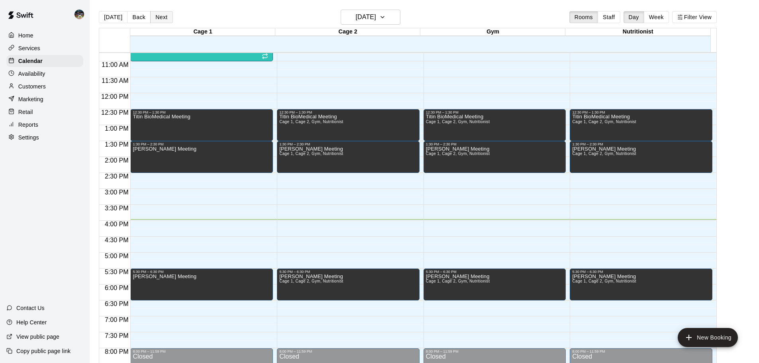
click at [161, 16] on button "Next" at bounding box center [161, 17] width 22 height 12
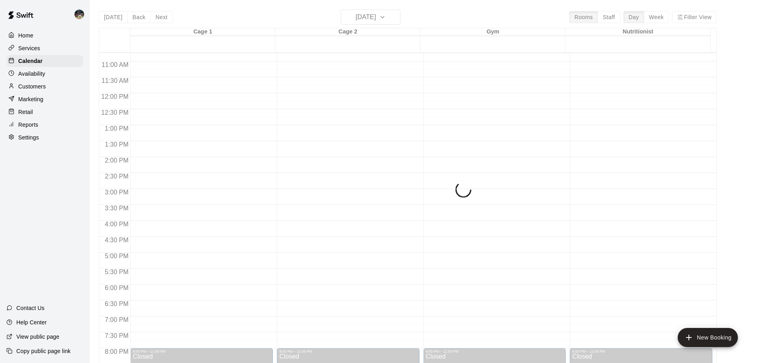
click at [160, 15] on div "[DATE] Back [DATE][DATE] Rooms Staff Day Week Filter View Cage 1 20 Wed Cage 2 …" at bounding box center [408, 191] width 618 height 363
click at [159, 16] on button "Next" at bounding box center [161, 17] width 22 height 12
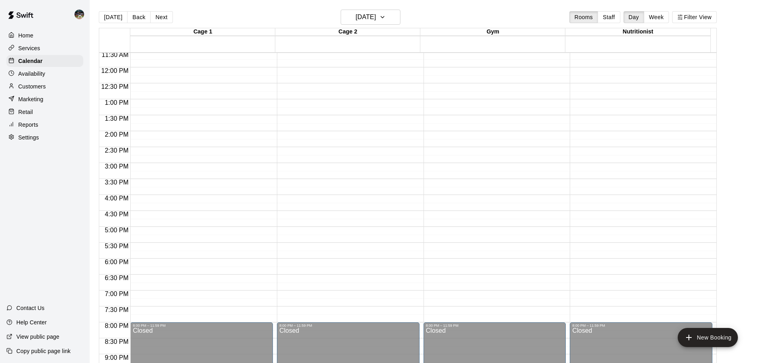
scroll to position [382, 0]
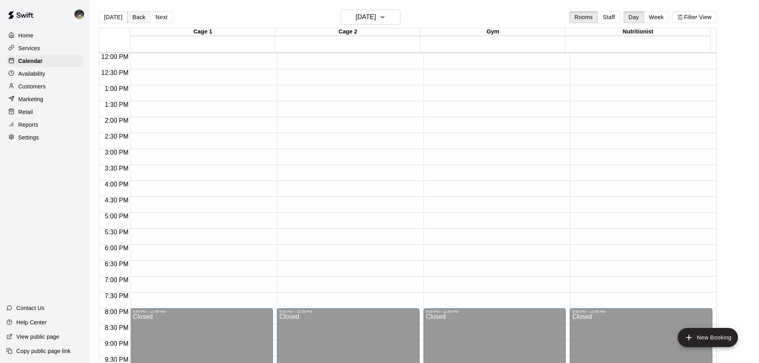
click at [132, 16] on button "Back" at bounding box center [139, 17] width 24 height 12
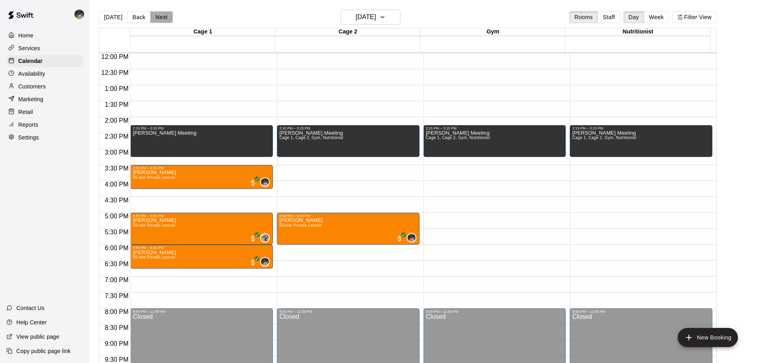
click at [161, 19] on button "Next" at bounding box center [161, 17] width 22 height 12
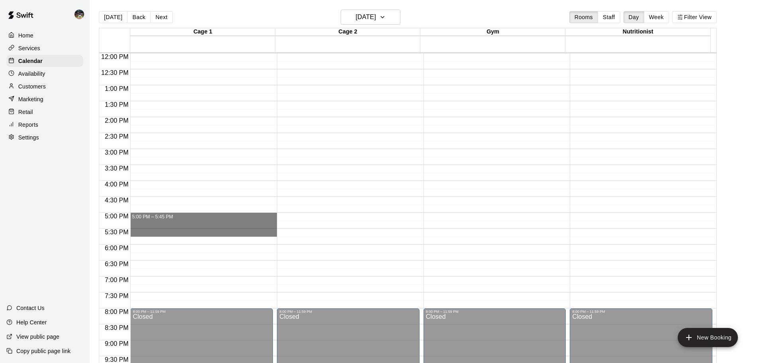
drag, startPoint x: 176, startPoint y: 214, endPoint x: 178, endPoint y: 239, distance: 24.4
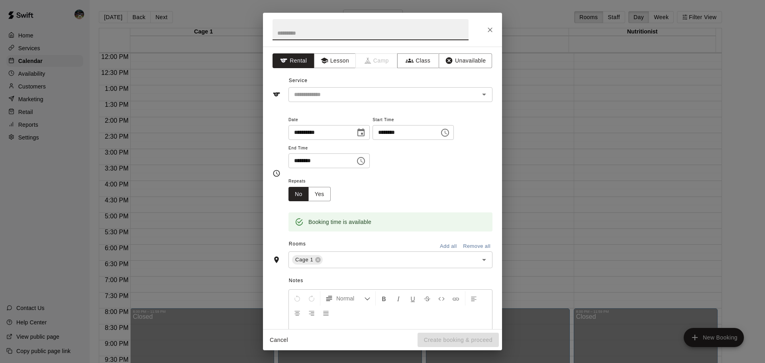
click at [332, 31] on input "text" at bounding box center [371, 29] width 196 height 21
type input "**********"
click at [475, 67] on button "Unavailable" at bounding box center [465, 60] width 53 height 15
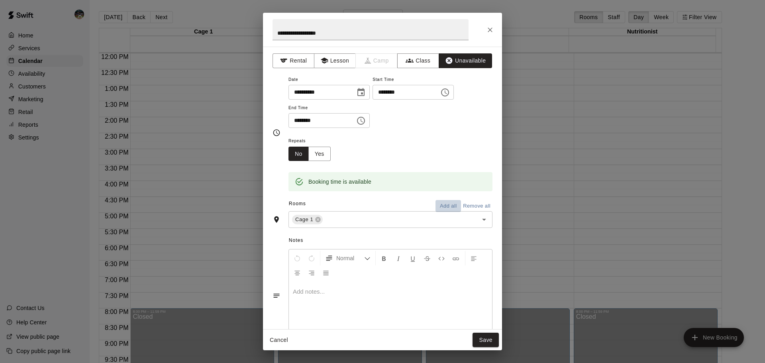
click at [440, 203] on button "Add all" at bounding box center [449, 206] width 26 height 12
click at [483, 338] on button "Save" at bounding box center [486, 340] width 26 height 15
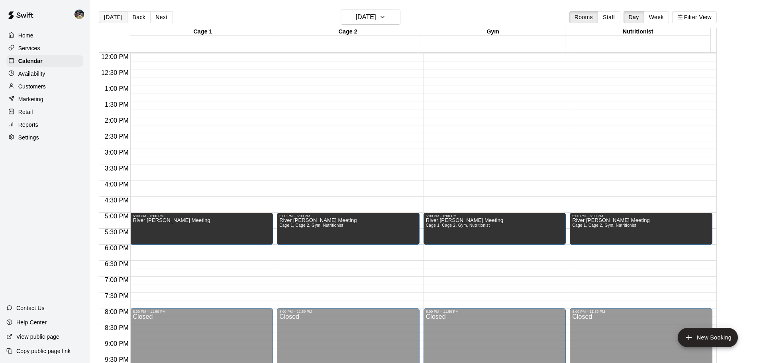
click at [112, 18] on button "[DATE]" at bounding box center [113, 17] width 29 height 12
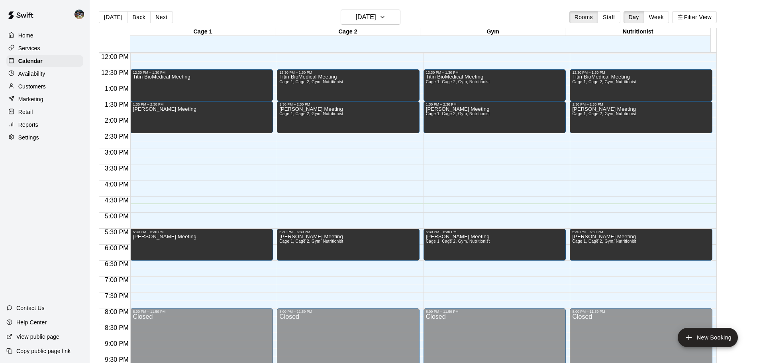
click at [368, 7] on main "[DATE] Back [DATE][DATE] Rooms Staff Day Week Filter View Cage 1 19 Tue Cage 2 …" at bounding box center [425, 188] width 670 height 376
click at [368, 12] on h6 "[DATE]" at bounding box center [366, 17] width 20 height 11
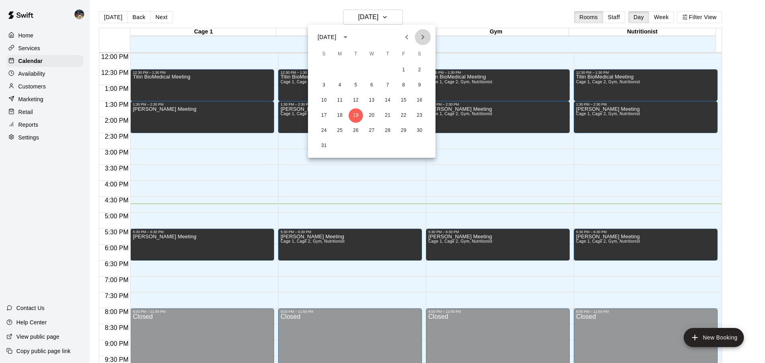
click at [422, 37] on icon "Next month" at bounding box center [423, 37] width 10 height 10
click at [420, 39] on icon "Next month" at bounding box center [423, 37] width 10 height 10
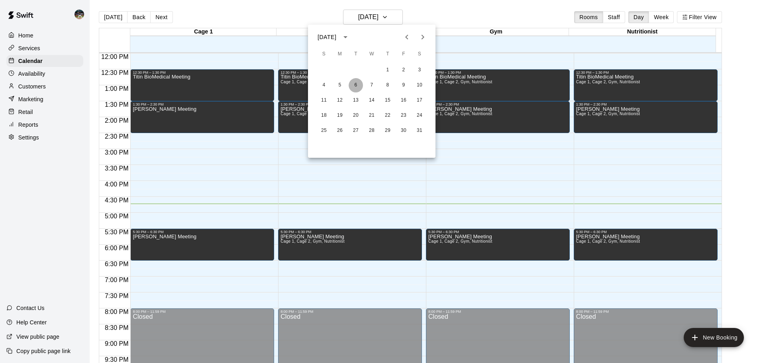
click at [357, 86] on button "6" at bounding box center [356, 85] width 14 height 14
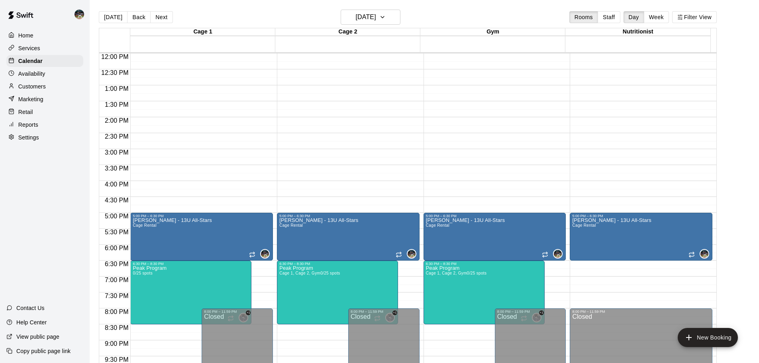
click at [159, 20] on button "Next" at bounding box center [161, 17] width 22 height 12
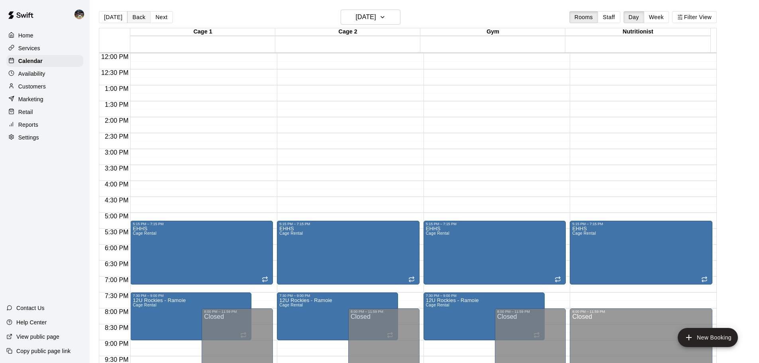
click at [139, 18] on button "Back" at bounding box center [139, 17] width 24 height 12
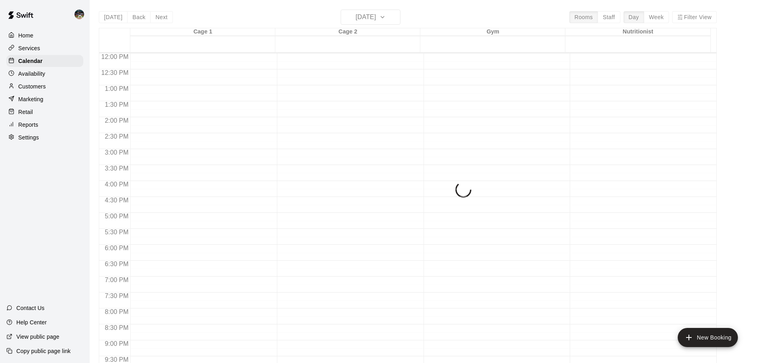
click at [139, 16] on div "[DATE] Back [DATE][DATE] Rooms Staff Day Week Filter View Cage 1 06 Tue Cage 2 …" at bounding box center [408, 191] width 618 height 363
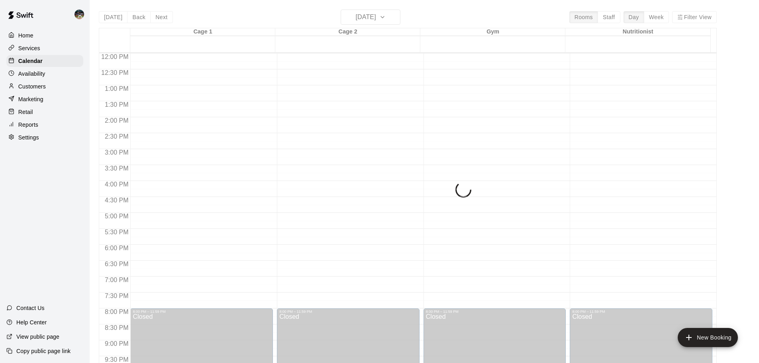
click at [136, 18] on div "[DATE] Back [DATE][DATE] Rooms Staff Day Week Filter View Cage 1 06 Tue Cage 2 …" at bounding box center [408, 191] width 618 height 363
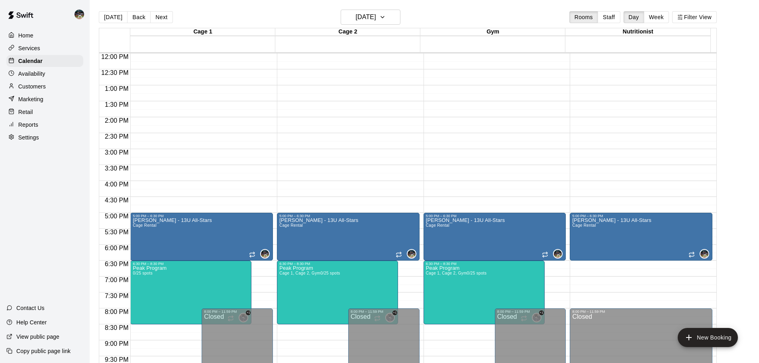
click at [136, 18] on button "Back" at bounding box center [139, 17] width 24 height 12
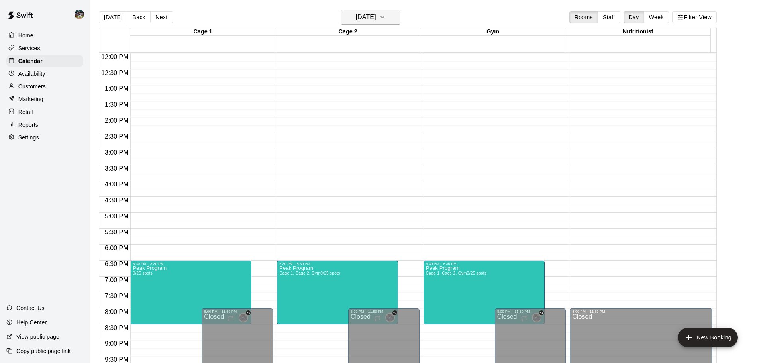
click at [367, 15] on h6 "[DATE]" at bounding box center [366, 17] width 20 height 11
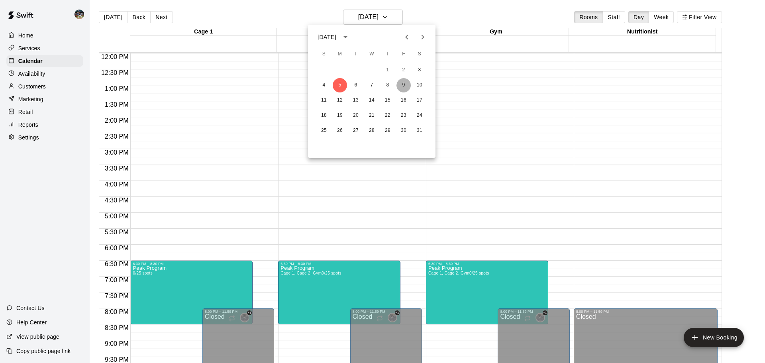
click at [400, 81] on button "9" at bounding box center [404, 85] width 14 height 14
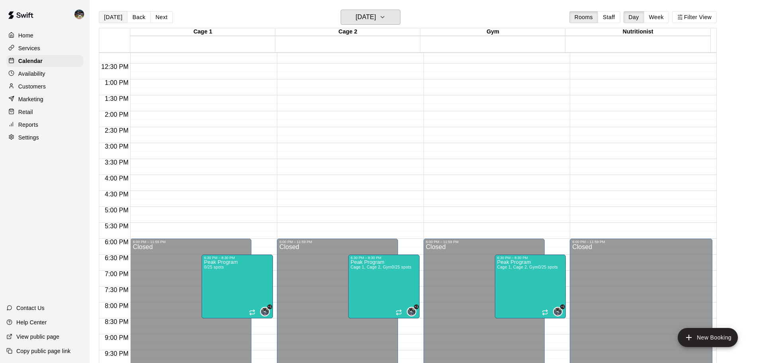
scroll to position [342, 0]
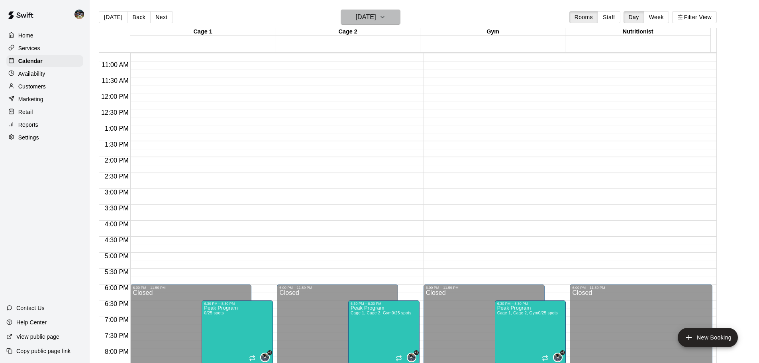
click at [366, 13] on h6 "[DATE]" at bounding box center [366, 17] width 20 height 11
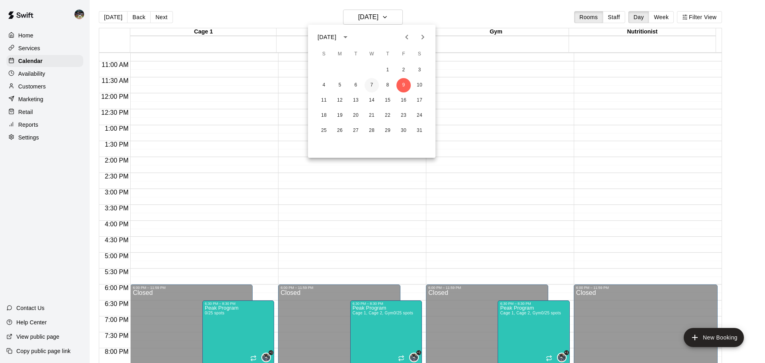
click at [373, 86] on button "7" at bounding box center [372, 85] width 14 height 14
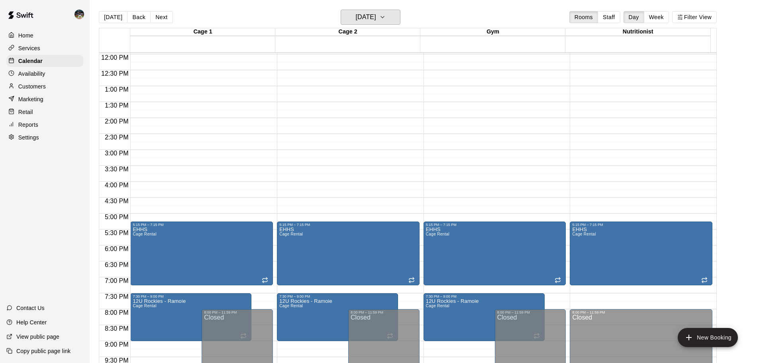
scroll to position [367, 0]
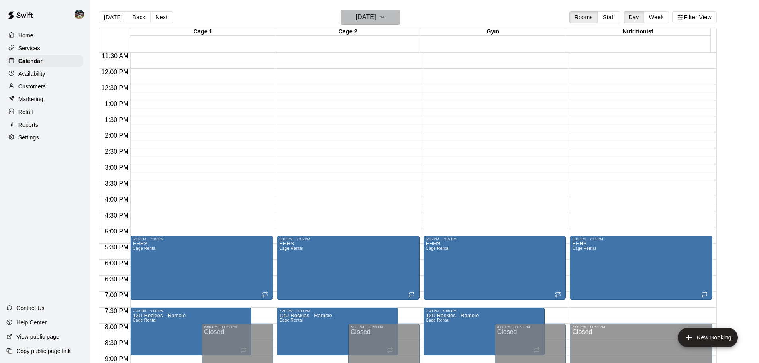
click at [376, 17] on h6 "[DATE]" at bounding box center [366, 17] width 20 height 11
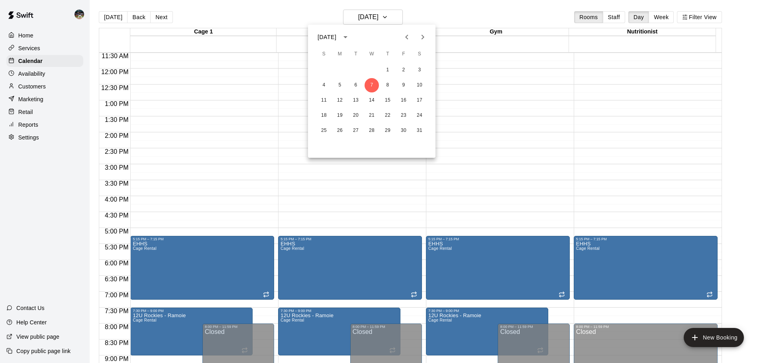
click at [396, 17] on div at bounding box center [382, 181] width 765 height 363
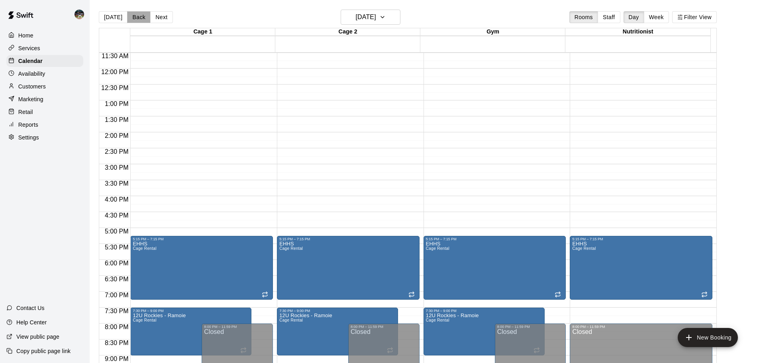
click at [139, 16] on button "Back" at bounding box center [139, 17] width 24 height 12
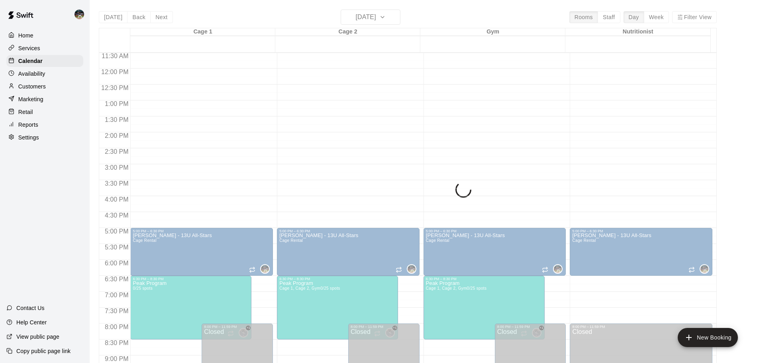
click at [139, 20] on div "[DATE] Back [DATE][DATE] Rooms Staff Day Week Filter View Cage 1 06 Tue Cage 2 …" at bounding box center [408, 191] width 618 height 363
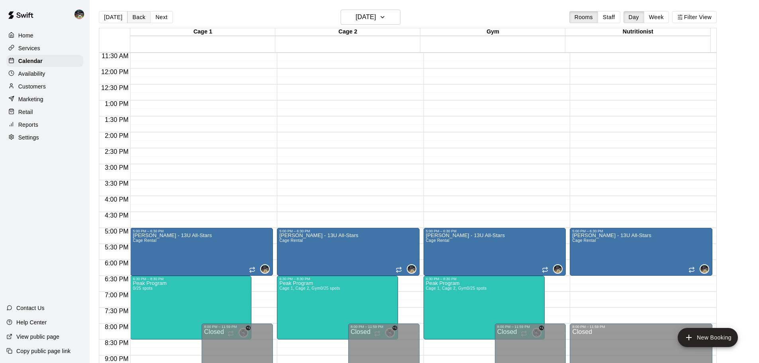
click at [139, 17] on button "Back" at bounding box center [139, 17] width 24 height 12
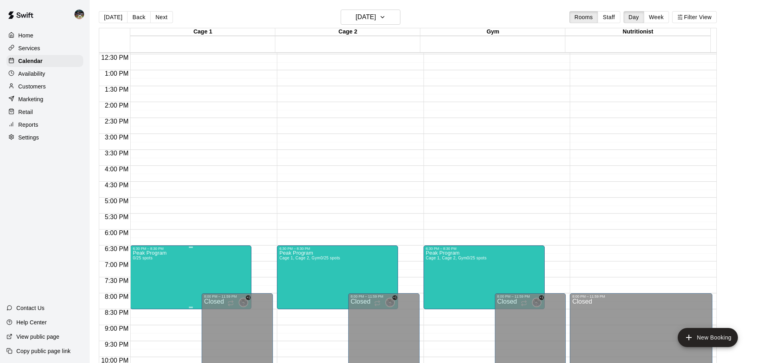
scroll to position [447, 0]
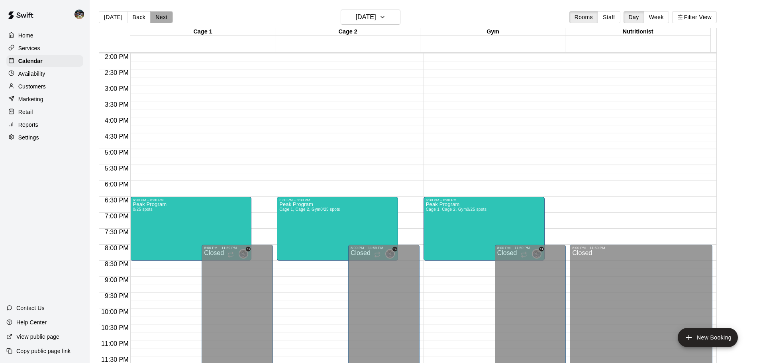
click at [157, 16] on button "Next" at bounding box center [161, 17] width 22 height 12
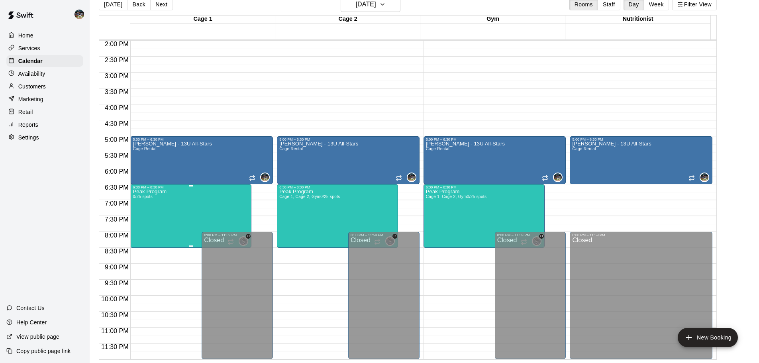
scroll to position [0, 0]
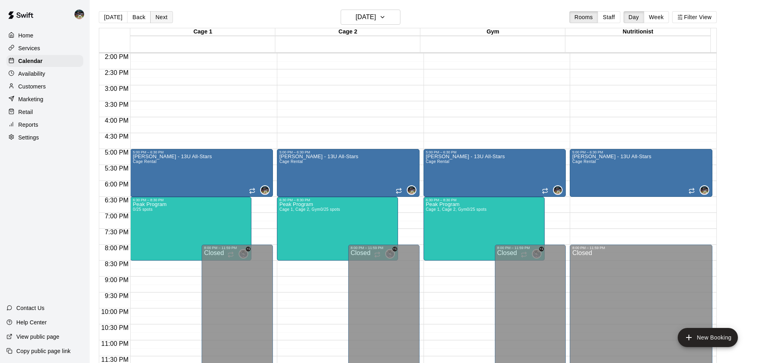
click at [160, 14] on button "Next" at bounding box center [161, 17] width 22 height 12
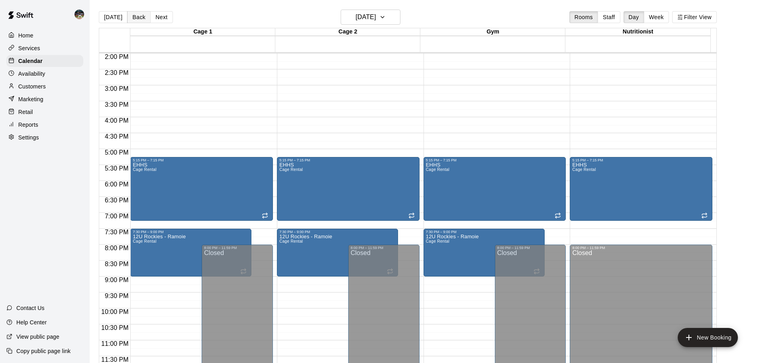
click at [132, 18] on button "Back" at bounding box center [139, 17] width 24 height 12
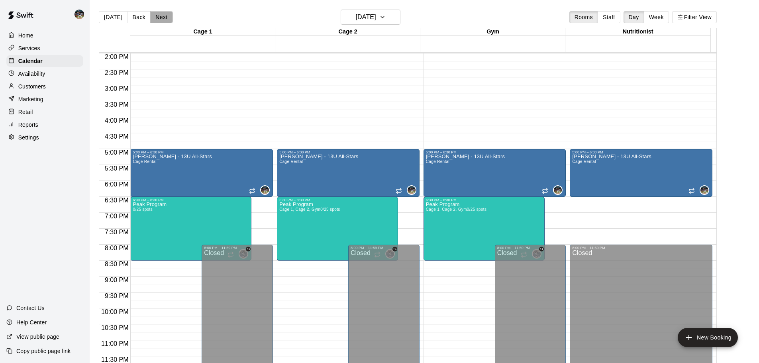
click at [161, 12] on button "Next" at bounding box center [161, 17] width 22 height 12
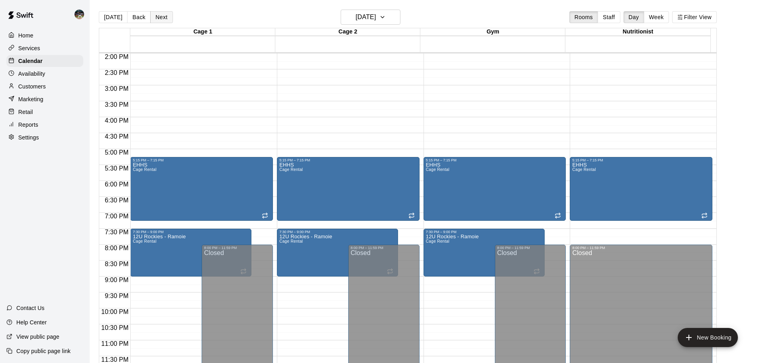
click at [164, 15] on button "Next" at bounding box center [161, 17] width 22 height 12
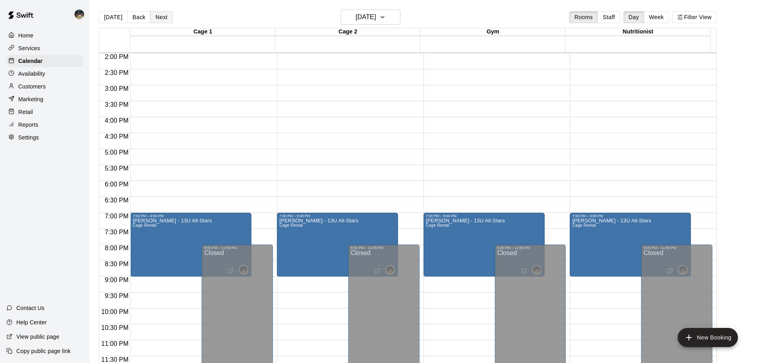
click at [160, 14] on button "Next" at bounding box center [161, 17] width 22 height 12
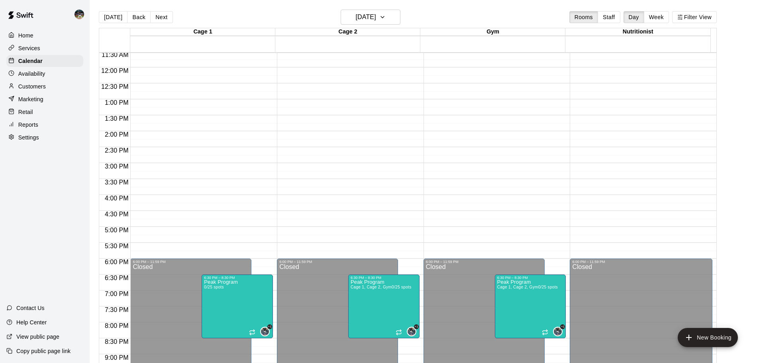
scroll to position [447, 0]
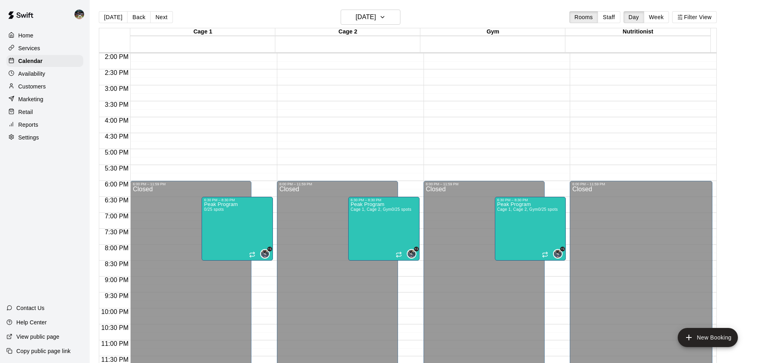
click at [162, 13] on button "Next" at bounding box center [161, 17] width 22 height 12
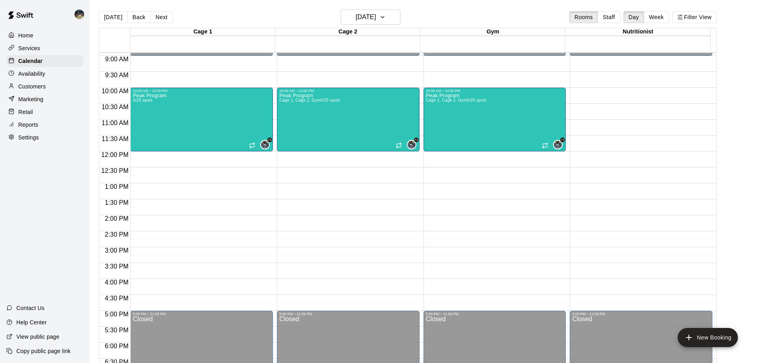
scroll to position [287, 0]
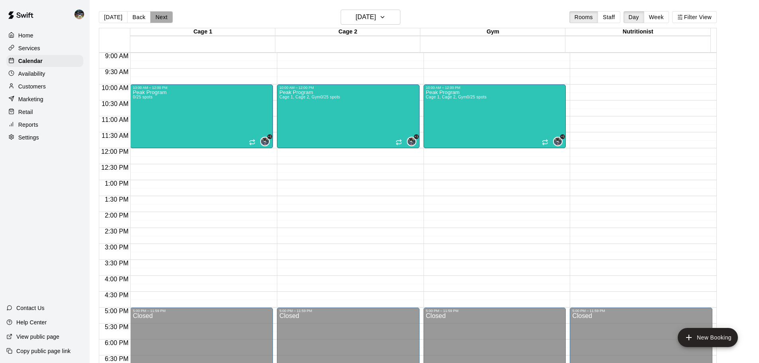
click at [159, 17] on button "Next" at bounding box center [161, 17] width 22 height 12
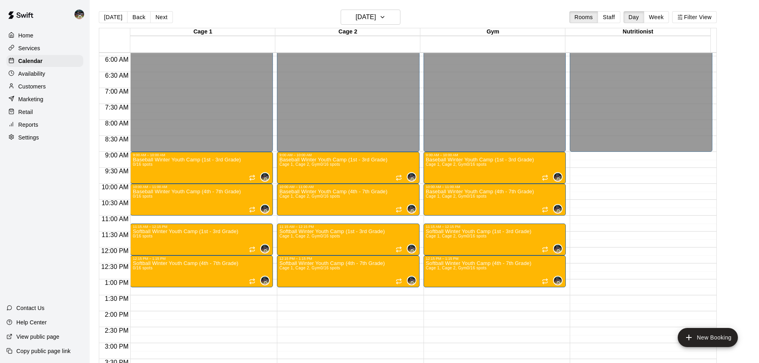
scroll to position [208, 0]
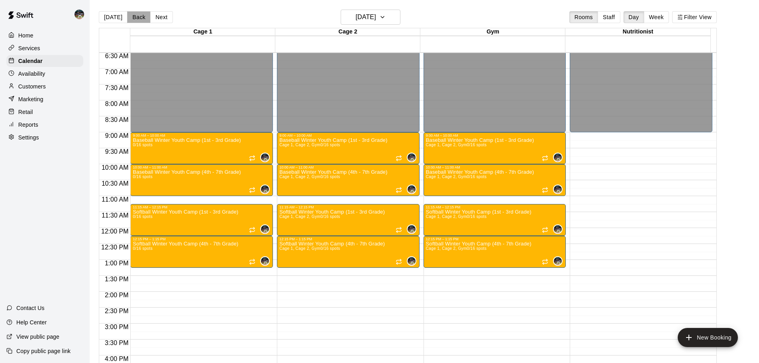
click at [136, 16] on button "Back" at bounding box center [139, 17] width 24 height 12
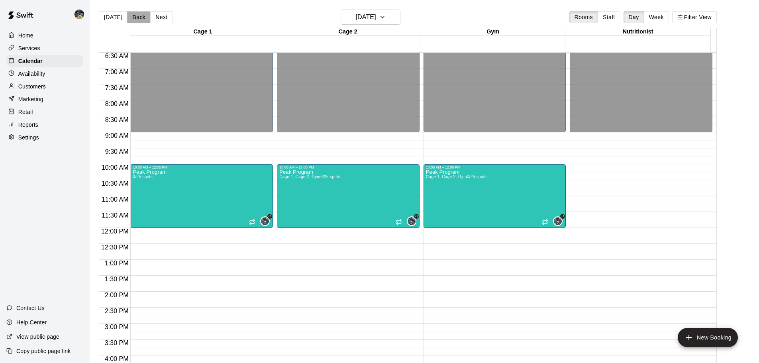
click at [136, 15] on button "Back" at bounding box center [139, 17] width 24 height 12
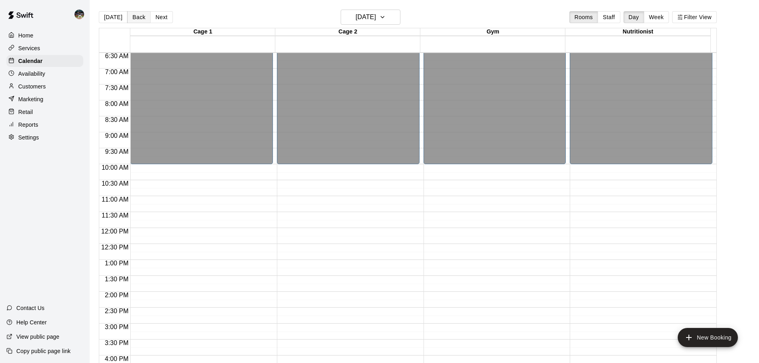
click at [138, 16] on button "Back" at bounding box center [139, 17] width 24 height 12
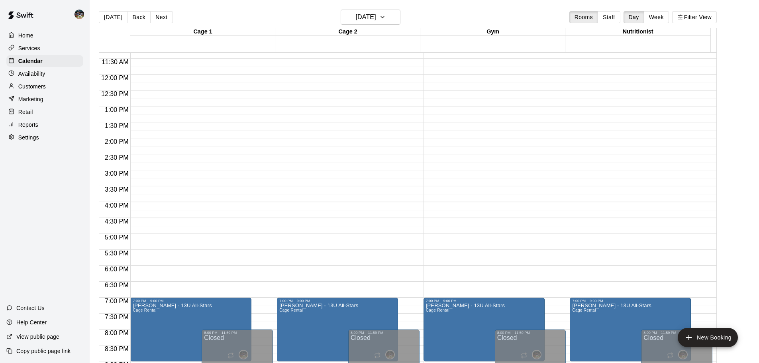
scroll to position [407, 0]
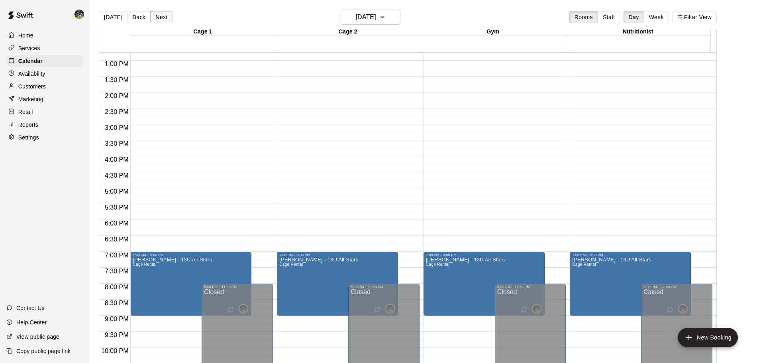
click at [159, 17] on button "Next" at bounding box center [161, 17] width 22 height 12
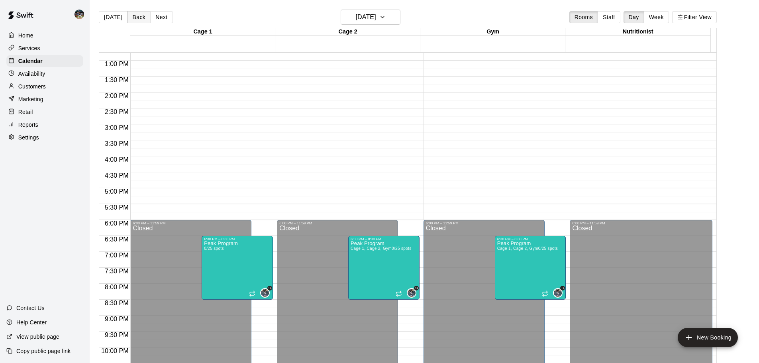
click at [142, 16] on button "Back" at bounding box center [139, 17] width 24 height 12
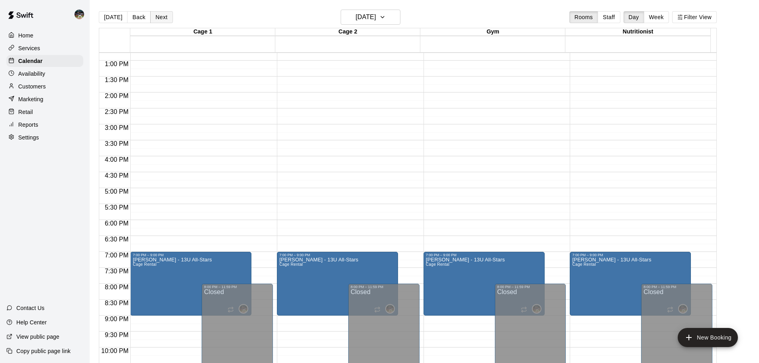
click at [161, 20] on button "Next" at bounding box center [161, 17] width 22 height 12
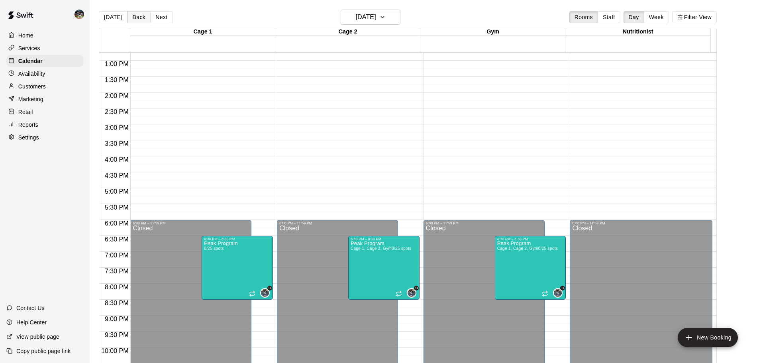
click at [132, 18] on button "Back" at bounding box center [139, 17] width 24 height 12
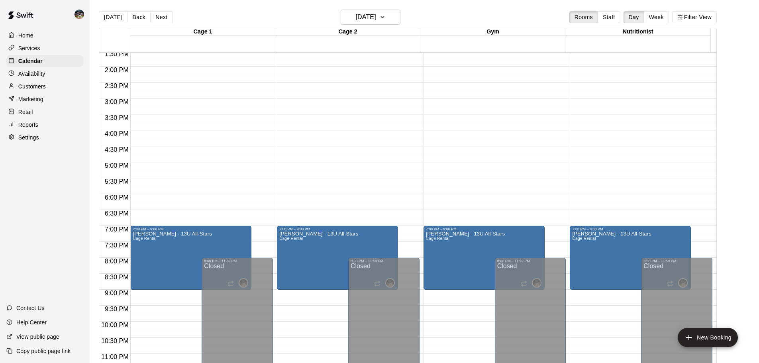
scroll to position [447, 0]
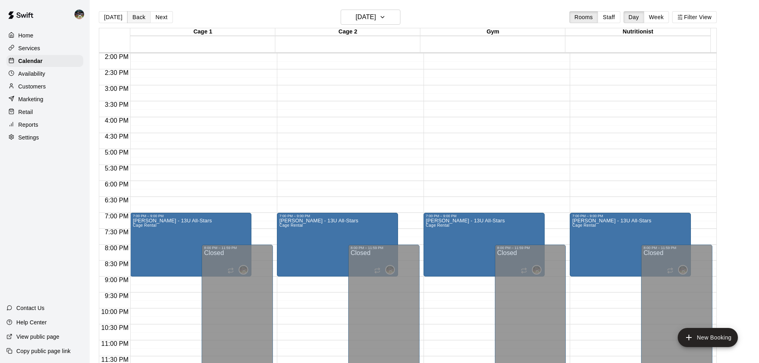
click at [138, 20] on button "Back" at bounding box center [139, 17] width 24 height 12
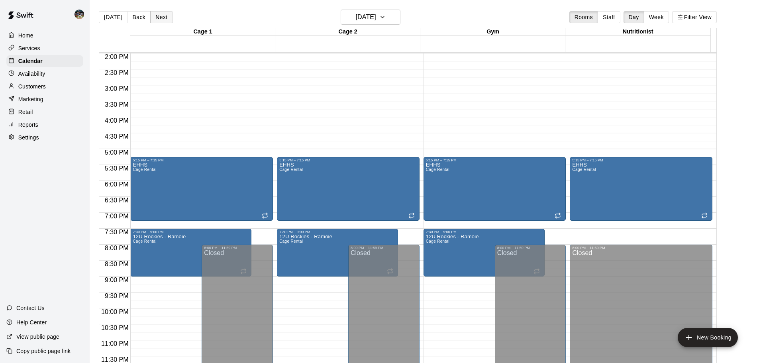
click at [160, 18] on button "Next" at bounding box center [161, 17] width 22 height 12
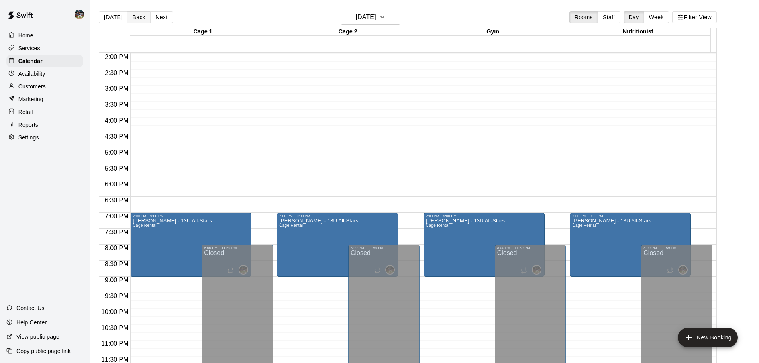
click at [140, 20] on button "Back" at bounding box center [139, 17] width 24 height 12
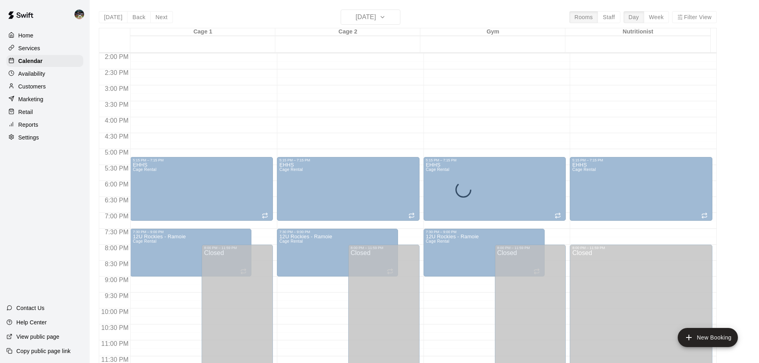
click at [139, 18] on div "[DATE] Back [DATE][DATE] Rooms Staff Day Week Filter View Cage 1 07 Wed Cage 2 …" at bounding box center [408, 191] width 618 height 363
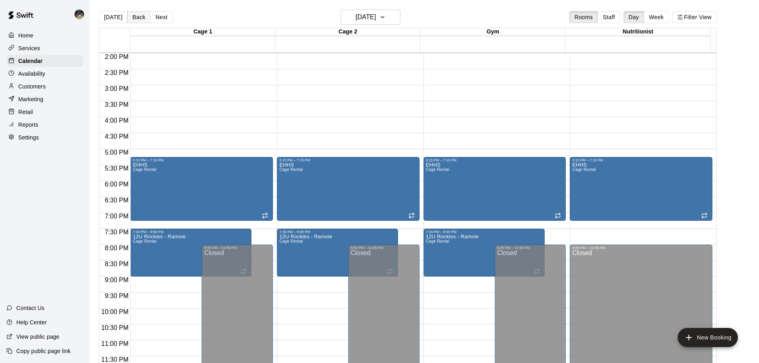
click at [144, 21] on button "Back" at bounding box center [139, 17] width 24 height 12
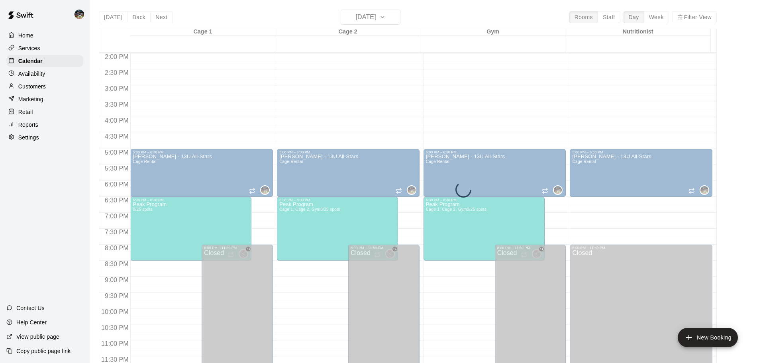
click at [153, 21] on div "[DATE] Back [DATE][DATE] Rooms Staff Day Week Filter View Cage 1 06 Tue Cage 2 …" at bounding box center [408, 191] width 618 height 363
click at [160, 18] on div "[DATE] Back [DATE][DATE] Rooms Staff Day Week Filter View Cage 1 06 Tue Cage 2 …" at bounding box center [408, 191] width 618 height 363
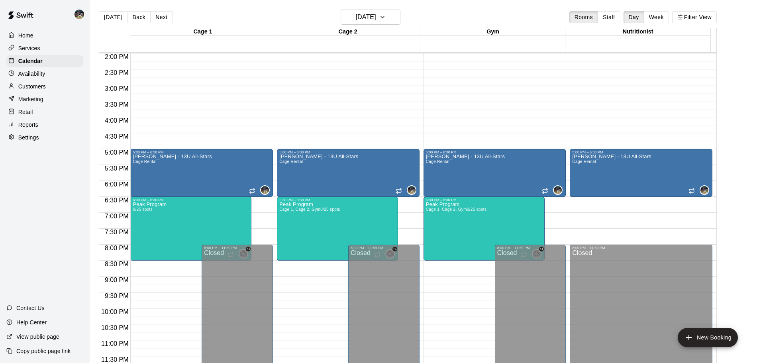
click at [139, 18] on button "Back" at bounding box center [139, 17] width 24 height 12
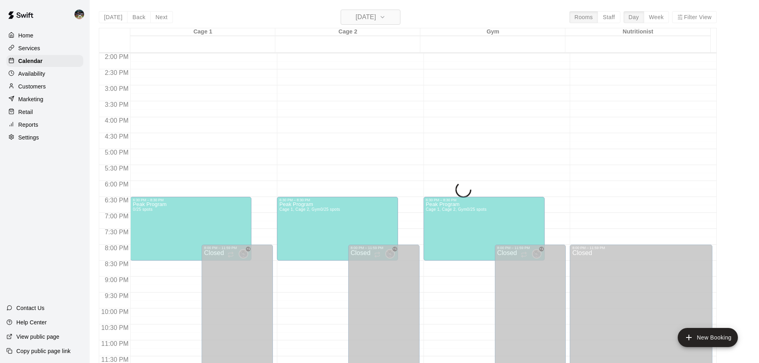
click at [376, 16] on h6 "[DATE]" at bounding box center [366, 17] width 20 height 11
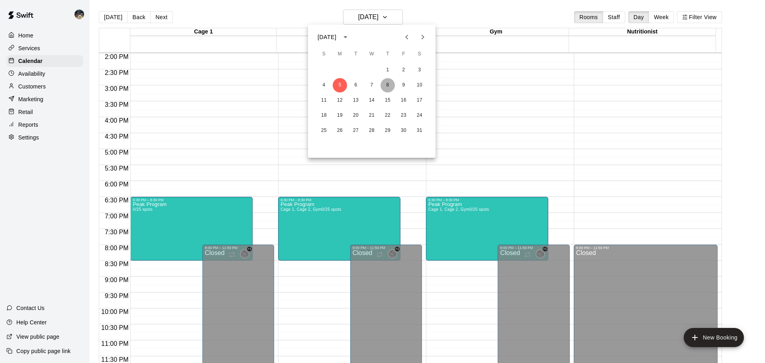
click at [387, 86] on button "8" at bounding box center [388, 85] width 14 height 14
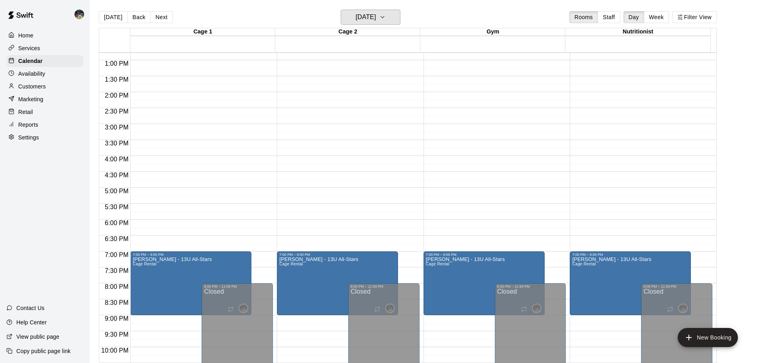
scroll to position [407, 0]
drag, startPoint x: 162, startPoint y: 15, endPoint x: 157, endPoint y: 18, distance: 5.7
click at [162, 15] on button "Next" at bounding box center [161, 17] width 22 height 12
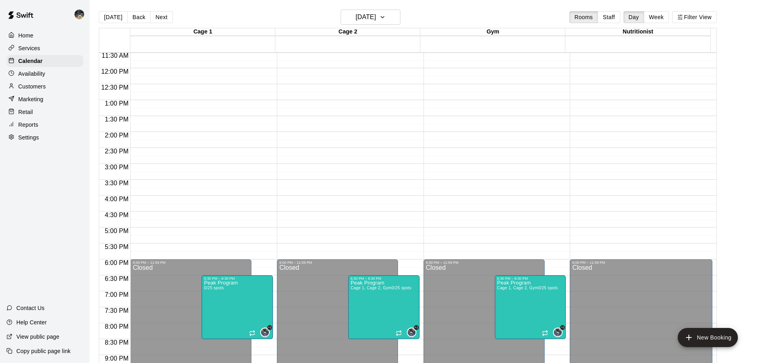
scroll to position [327, 0]
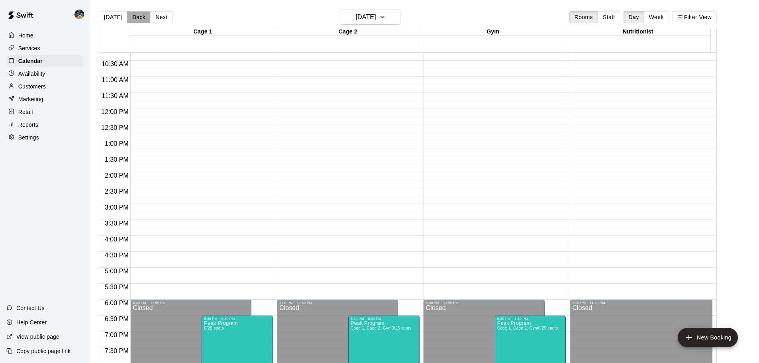
click at [134, 14] on button "Back" at bounding box center [139, 17] width 24 height 12
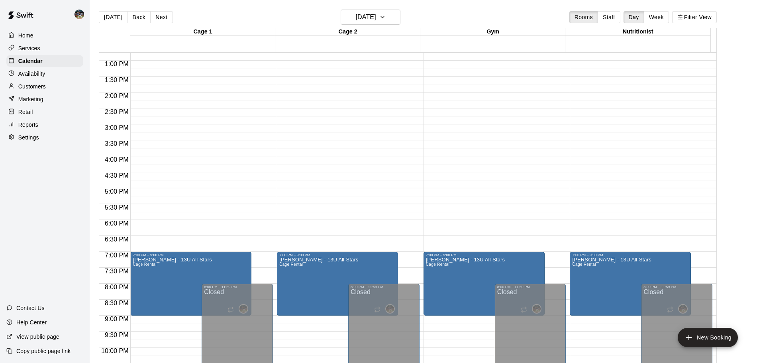
scroll to position [367, 0]
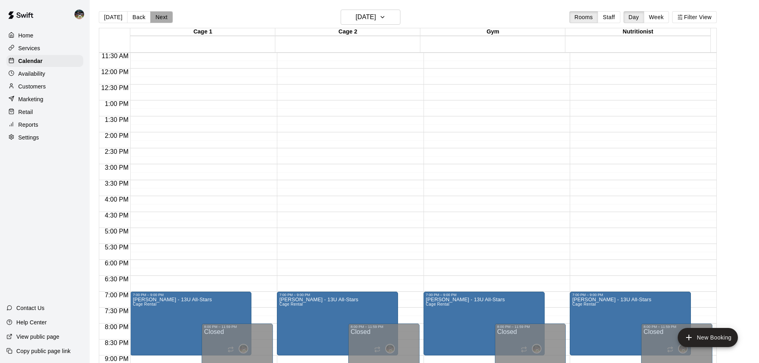
click at [151, 18] on button "Next" at bounding box center [161, 17] width 22 height 12
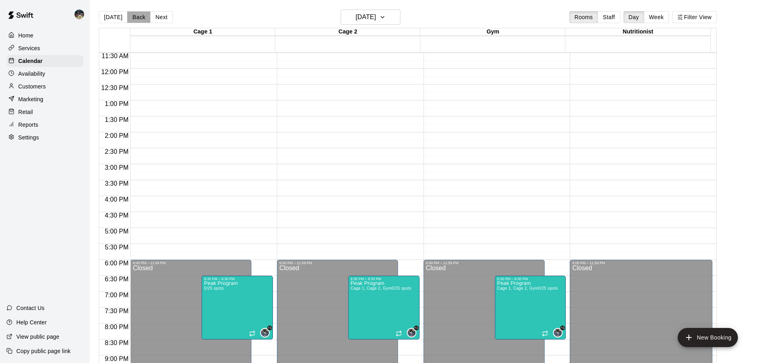
click at [140, 20] on button "Back" at bounding box center [139, 17] width 24 height 12
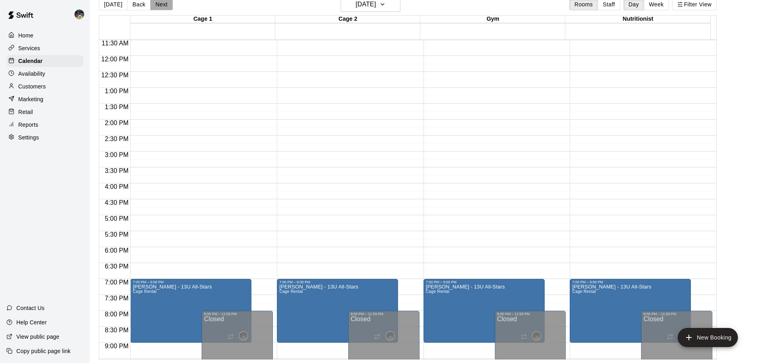
click at [165, 6] on button "Next" at bounding box center [161, 4] width 22 height 12
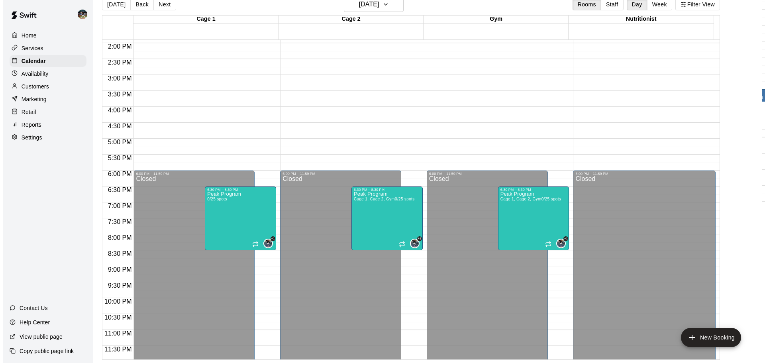
scroll to position [447, 0]
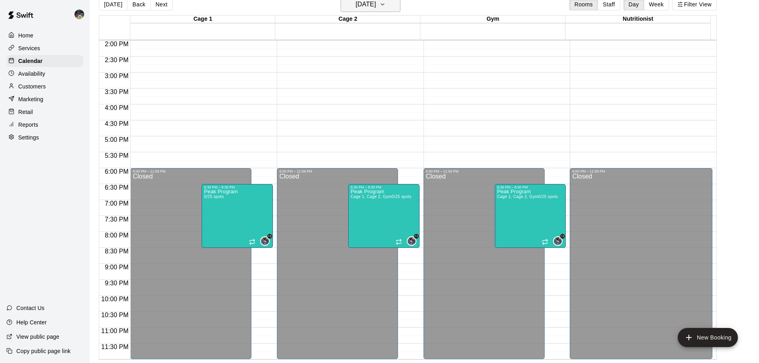
click at [368, 5] on h6 "[DATE]" at bounding box center [366, 4] width 20 height 11
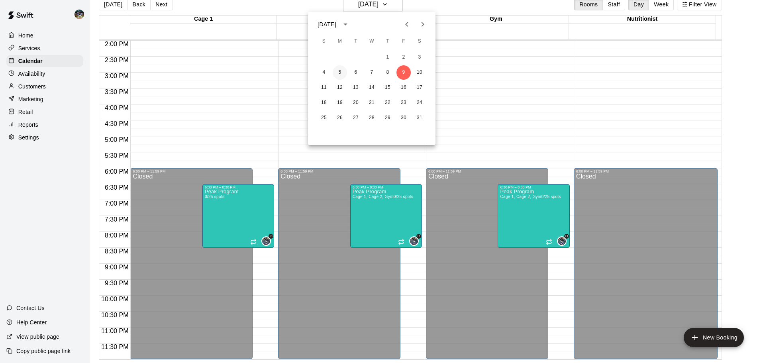
click at [339, 71] on button "5" at bounding box center [340, 72] width 14 height 14
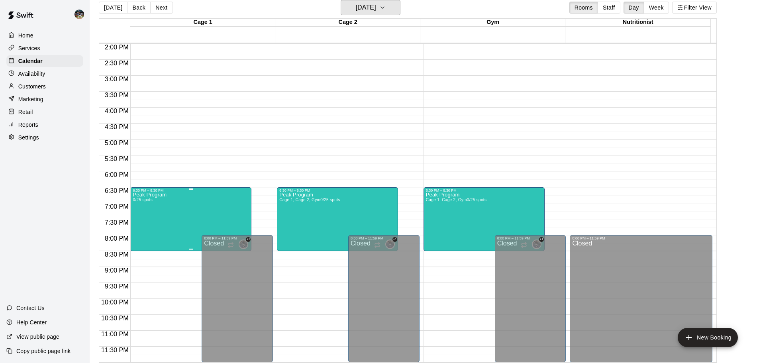
scroll to position [407, 0]
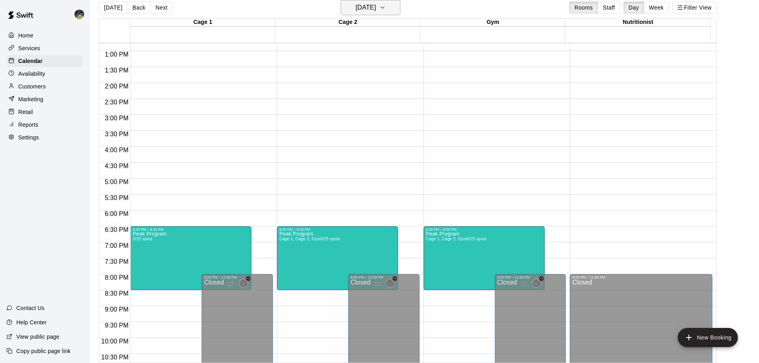
click at [373, 7] on h6 "[DATE]" at bounding box center [366, 7] width 20 height 11
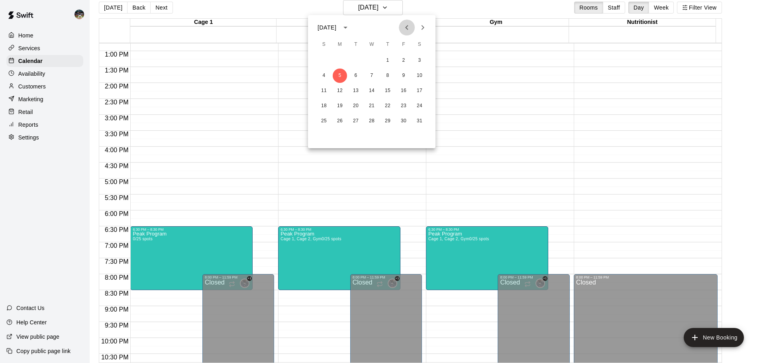
click at [407, 29] on icon "Previous month" at bounding box center [406, 27] width 3 height 5
click at [420, 26] on icon "Next month" at bounding box center [423, 28] width 10 height 10
click at [422, 29] on icon "Next month" at bounding box center [423, 28] width 10 height 10
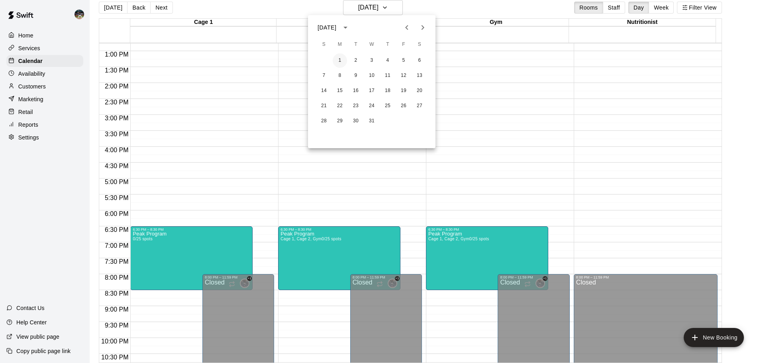
click at [341, 61] on button "1" at bounding box center [340, 60] width 14 height 14
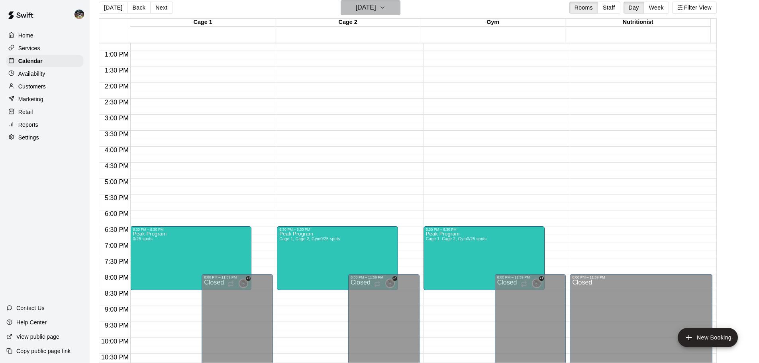
click at [376, 12] on h6 "[DATE]" at bounding box center [366, 7] width 20 height 11
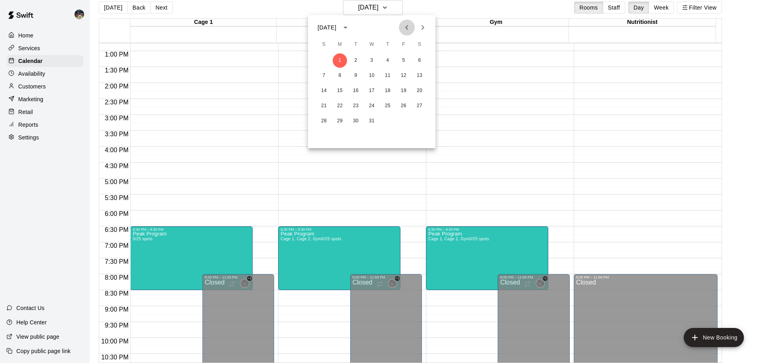
click at [410, 23] on icon "Previous month" at bounding box center [407, 28] width 10 height 10
click at [110, 11] on div at bounding box center [382, 181] width 765 height 363
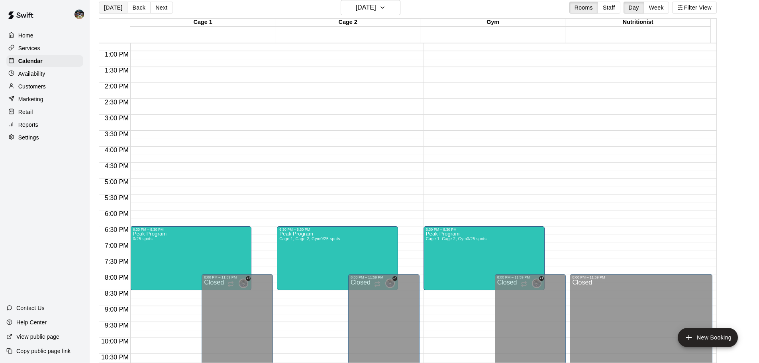
click at [110, 10] on button "[DATE]" at bounding box center [113, 8] width 29 height 12
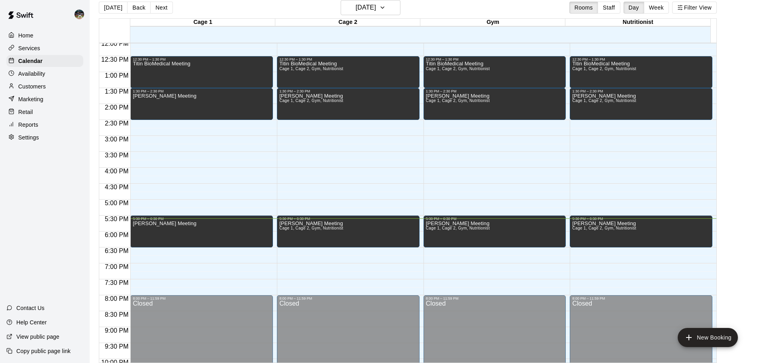
scroll to position [367, 0]
